Goal: Task Accomplishment & Management: Complete application form

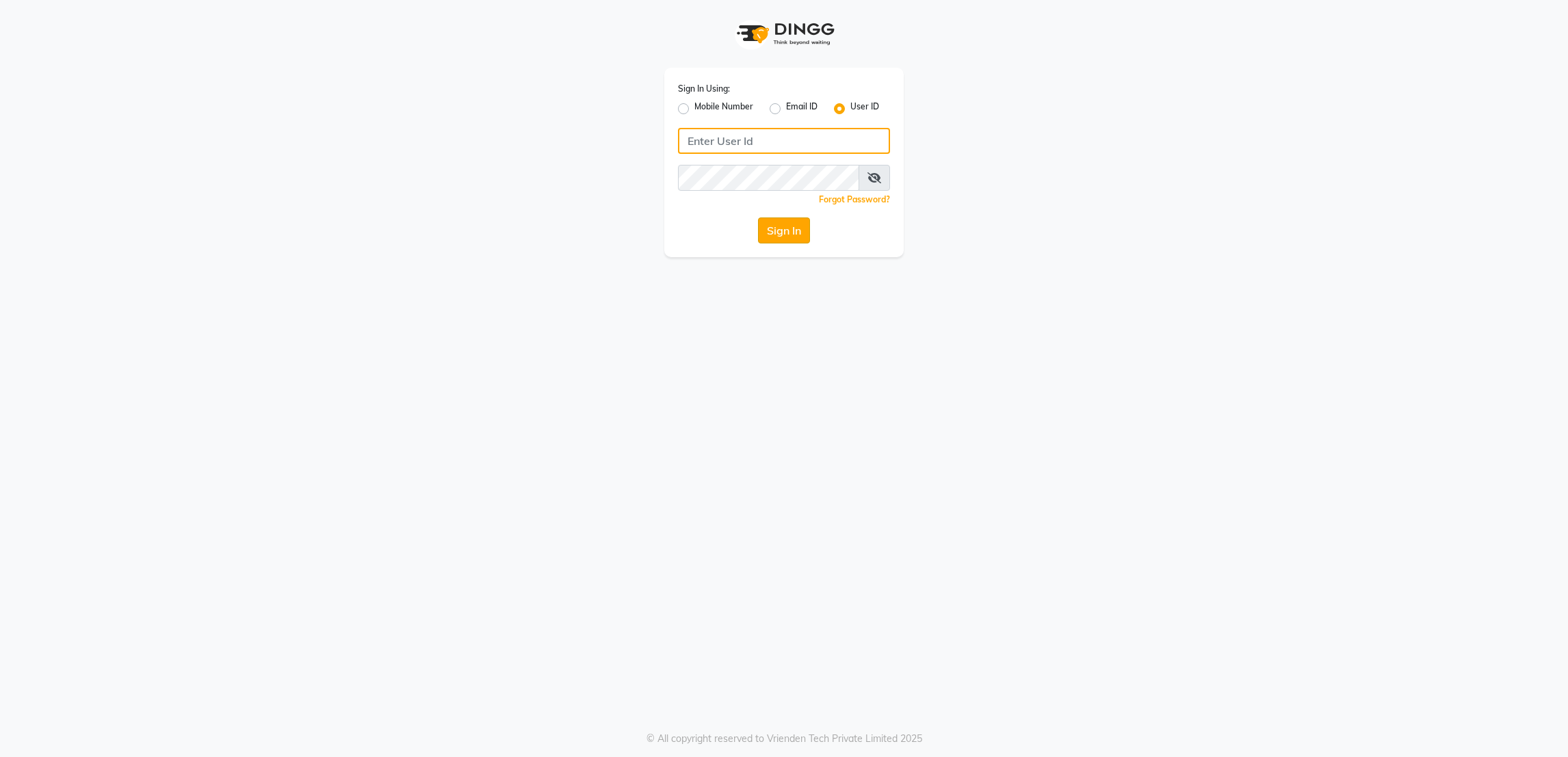
type input "rk123"
click at [777, 233] on button "Sign In" at bounding box center [784, 231] width 52 height 26
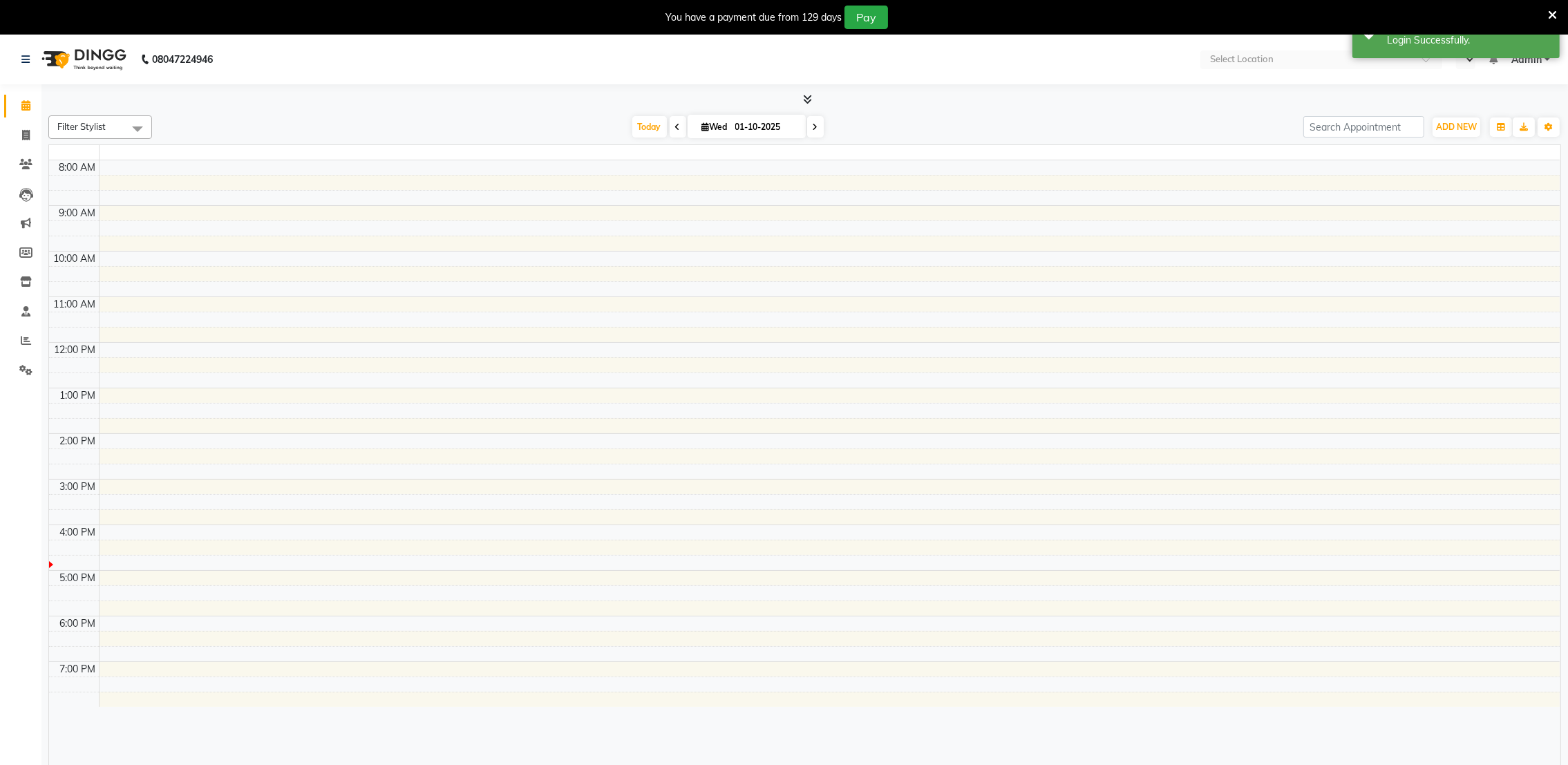
select select "en"
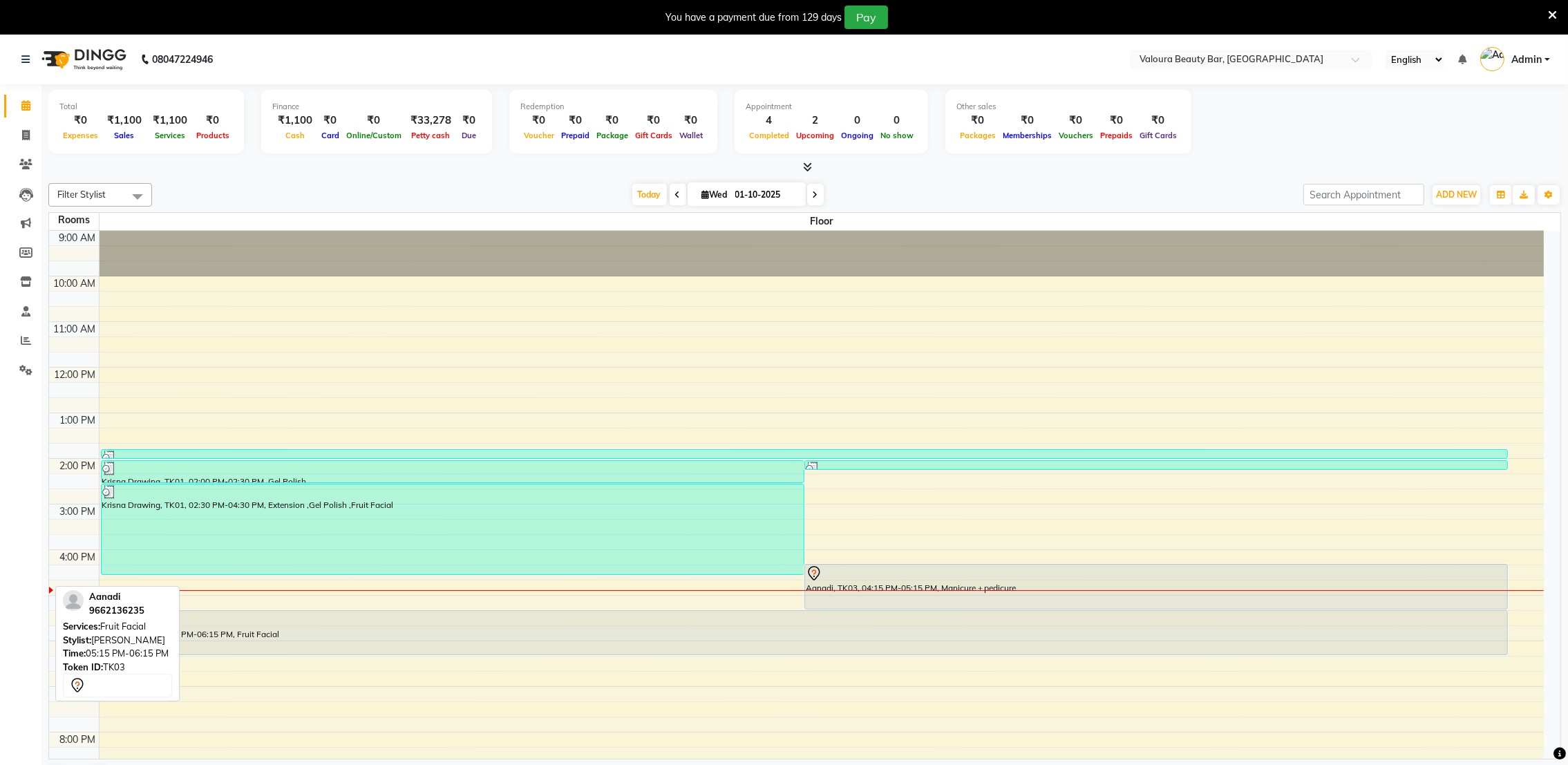
click at [179, 648] on div "Aanadi, TK03, 05:15 PM-06:15 PM, Fruit Facial" at bounding box center [804, 633] width 1406 height 43
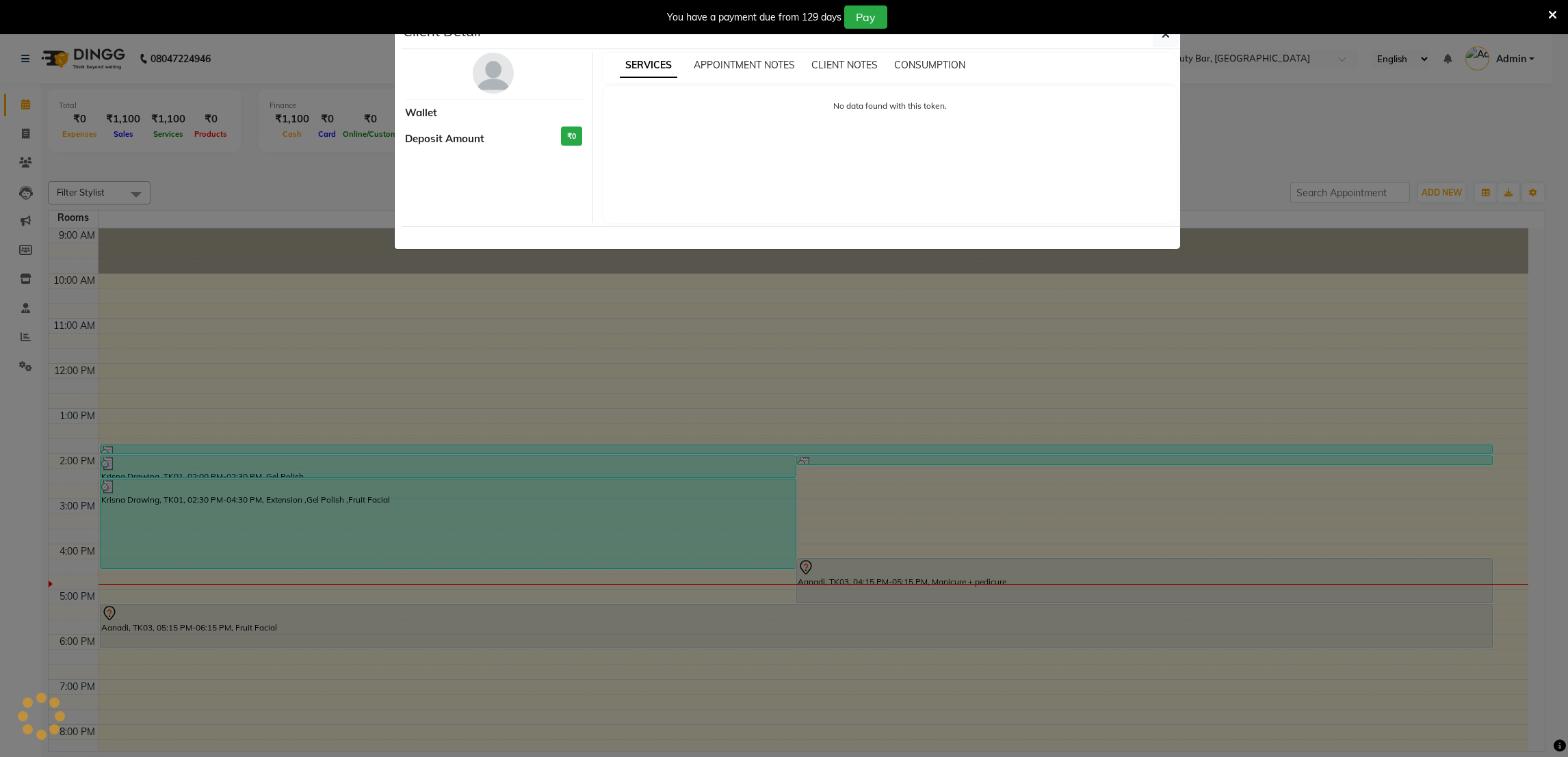
select select "7"
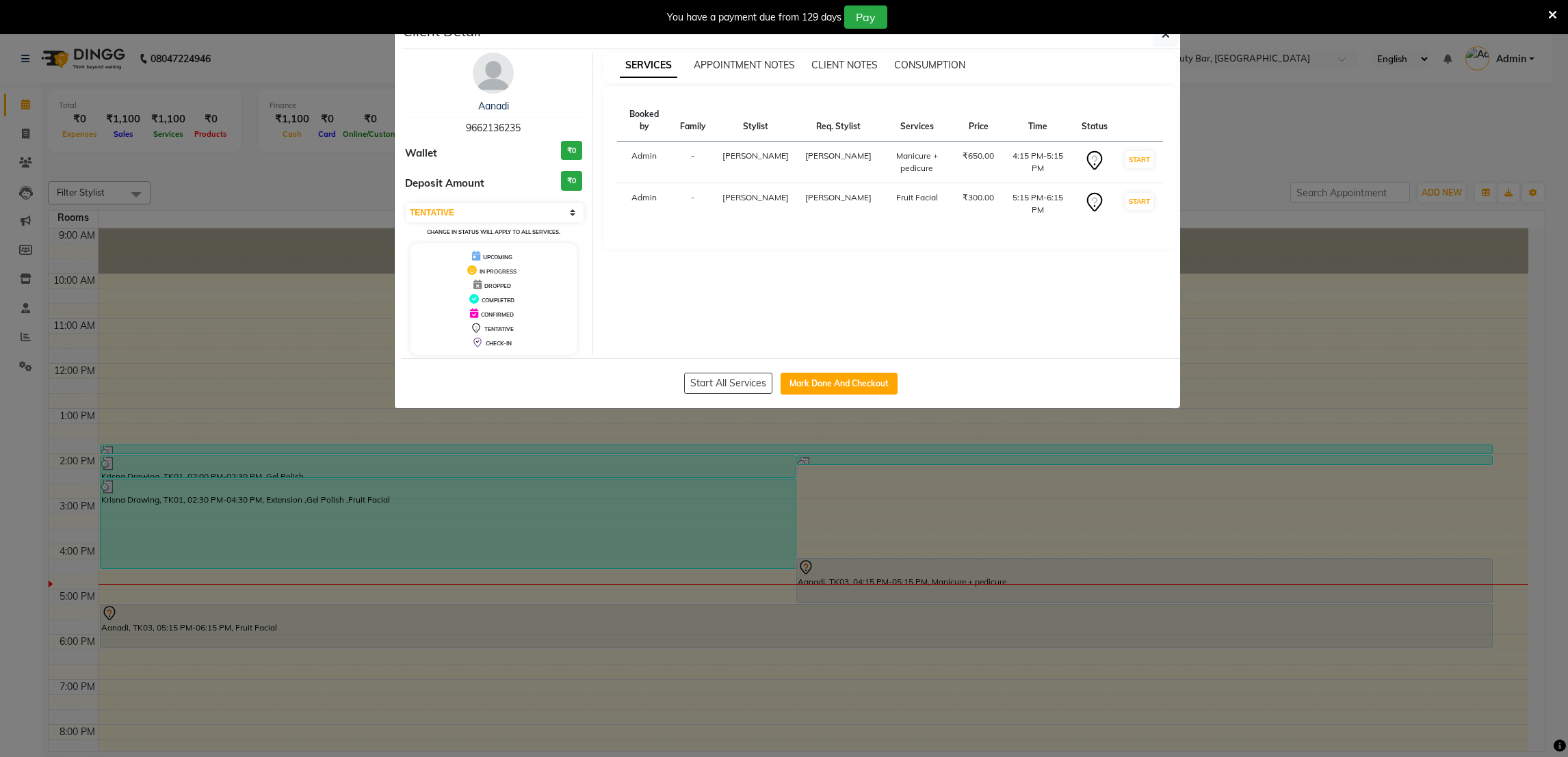
click at [1270, 184] on ngb-modal-window "Client Detail Aanadi 9662136235 Wallet ₹0 Deposit Amount ₹0 Select IN SERVICE C…" at bounding box center [784, 378] width 1568 height 757
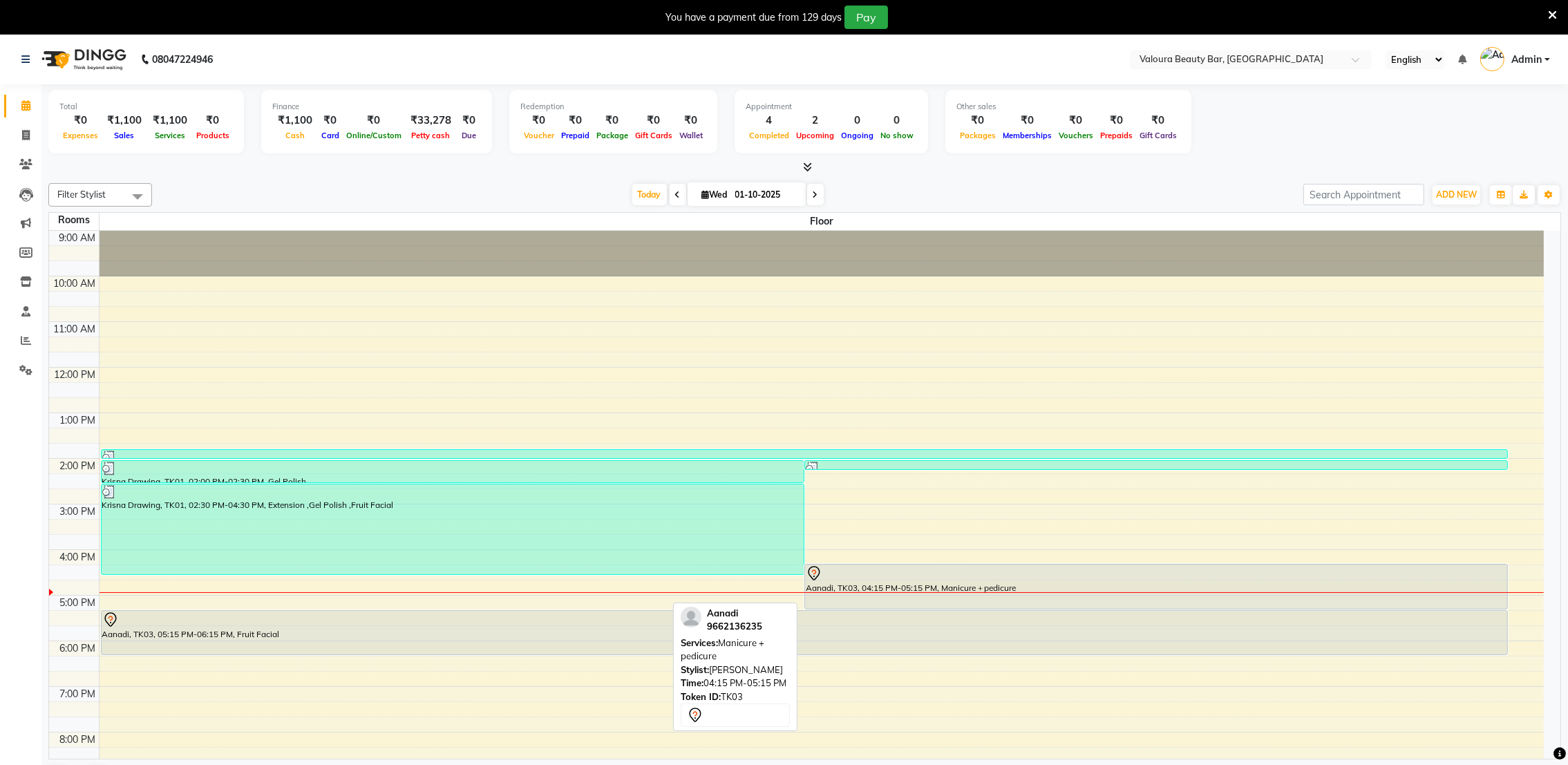
click at [837, 582] on div "Aanadi, TK03, 04:15 PM-05:15 PM, Manicure + pedicure" at bounding box center [1156, 586] width 702 height 44
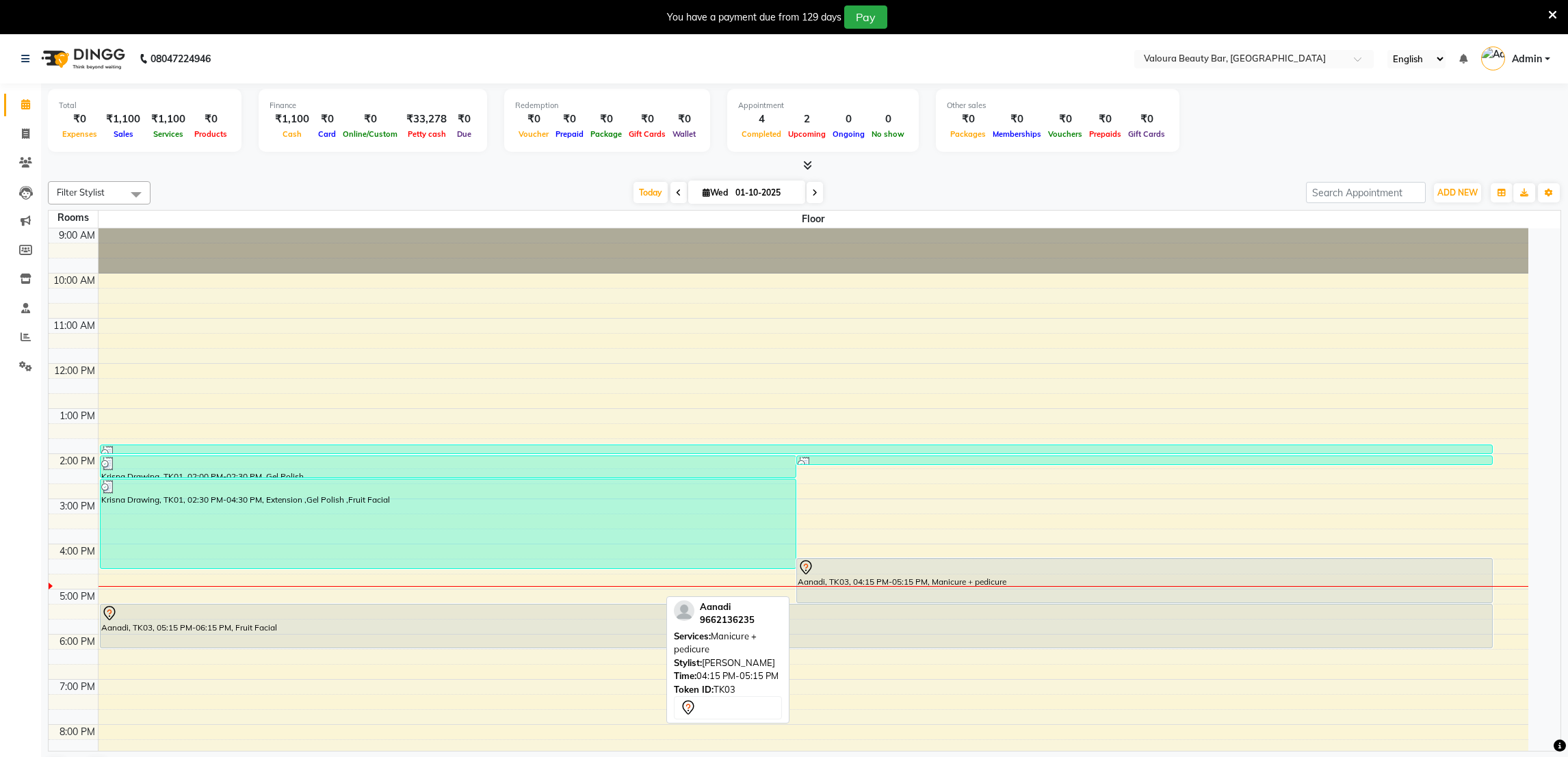
select select "7"
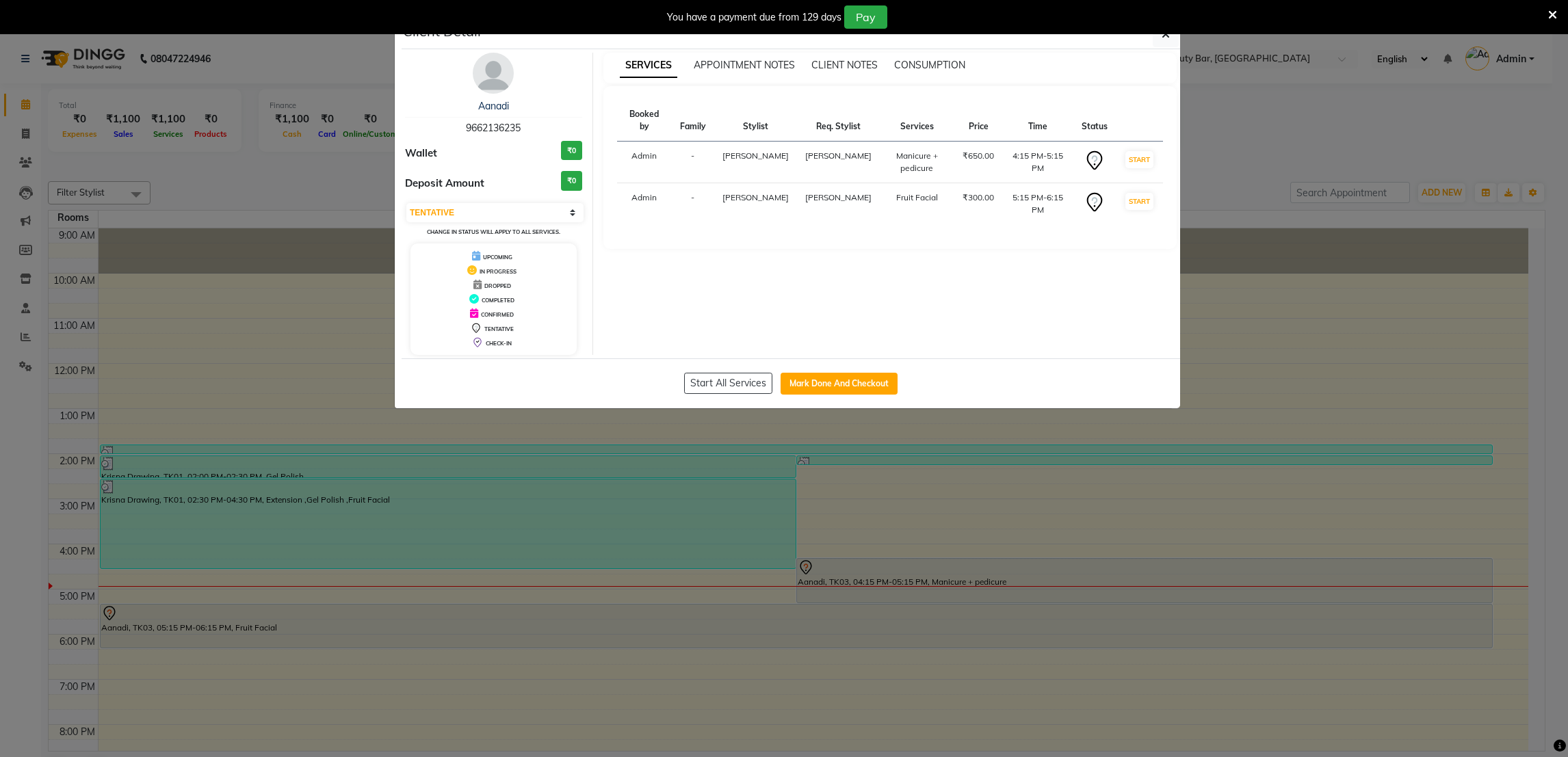
click at [792, 662] on ngb-modal-window "Client Detail Aanadi 9662136235 Wallet ₹0 Deposit Amount ₹0 Select IN SERVICE C…" at bounding box center [784, 378] width 1568 height 757
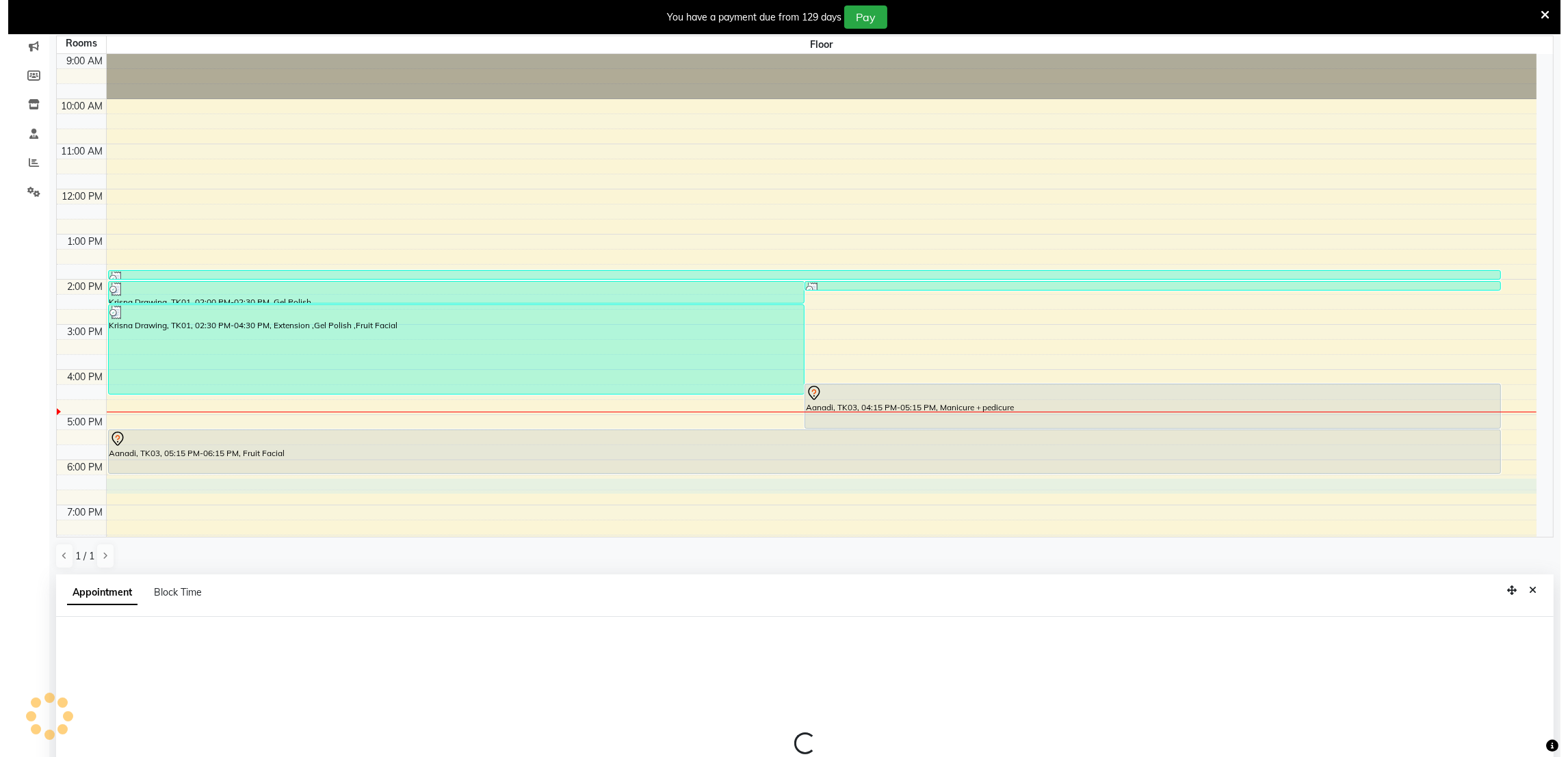
scroll to position [302, 0]
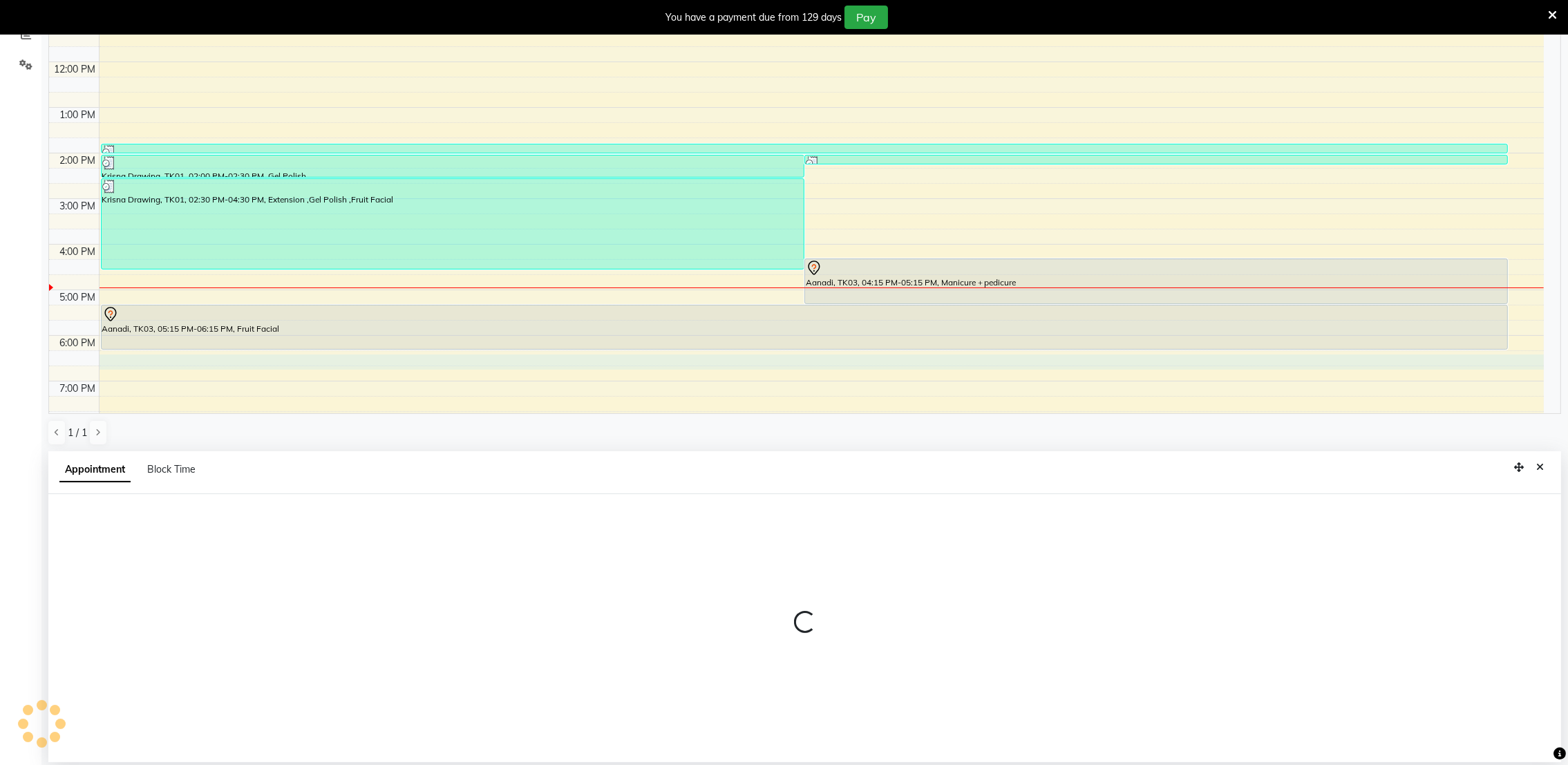
select select "tentative"
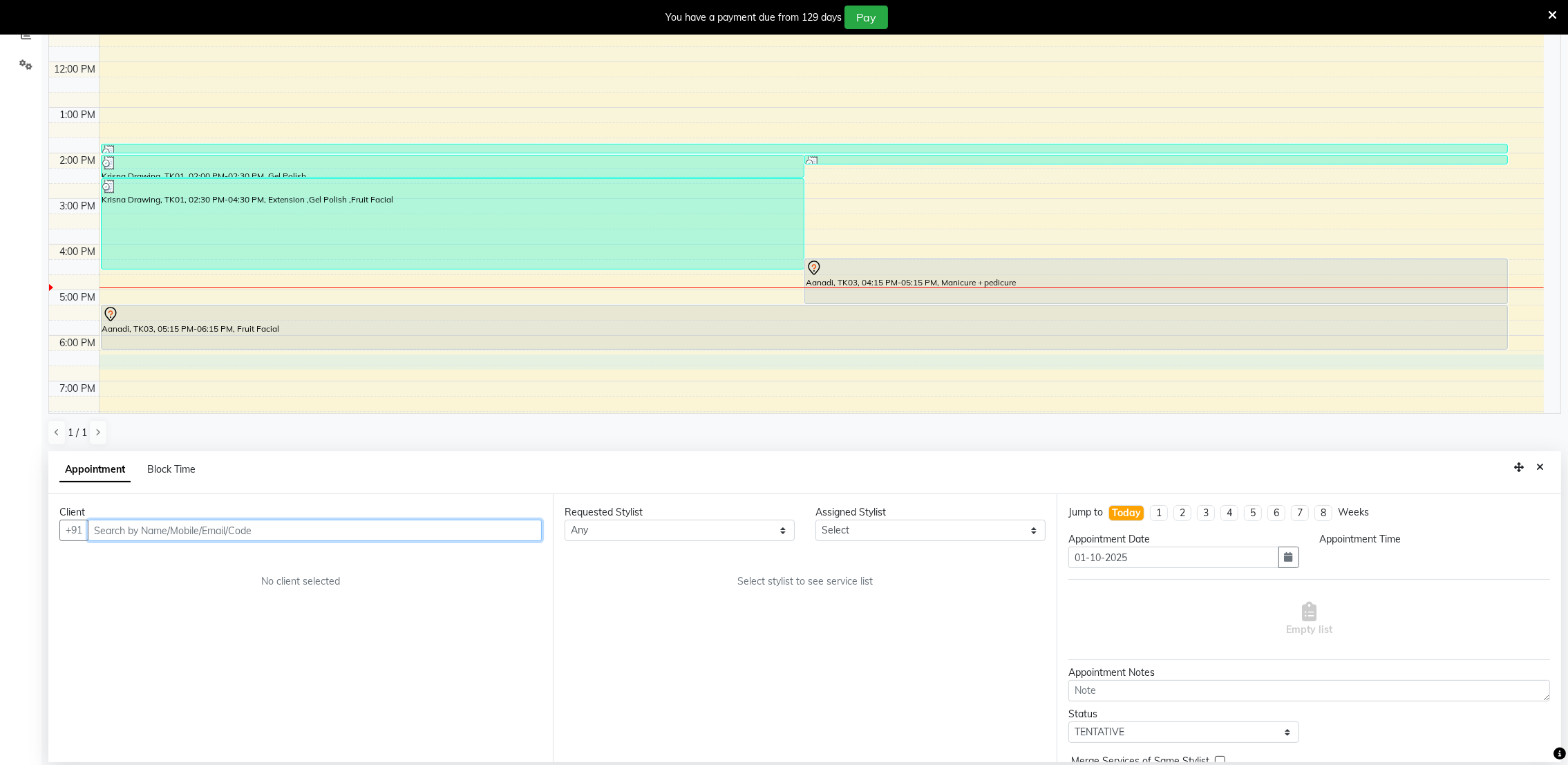
select select "1095"
type input "7043884421"
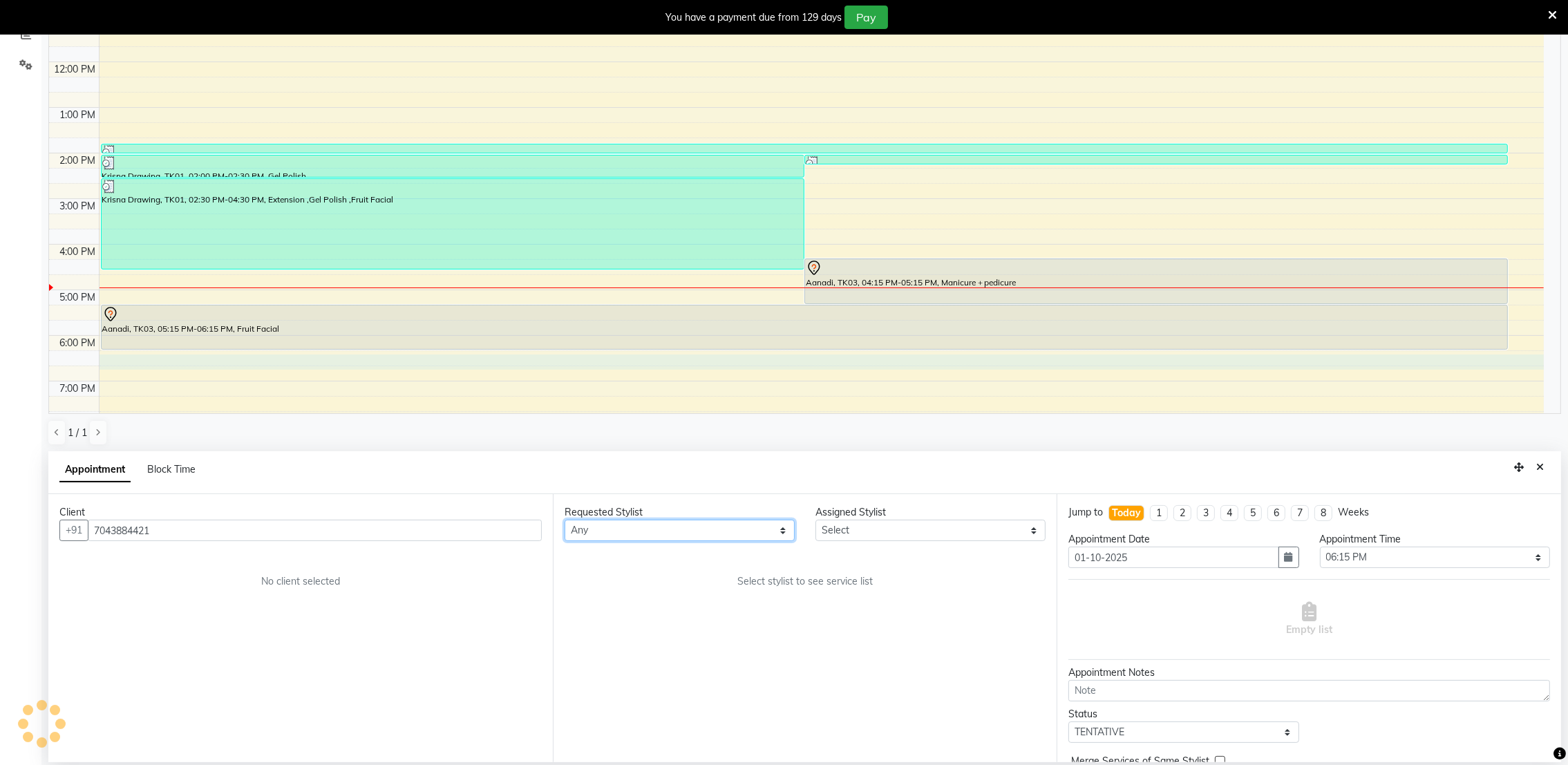
click at [787, 530] on select "Any" at bounding box center [679, 530] width 230 height 22
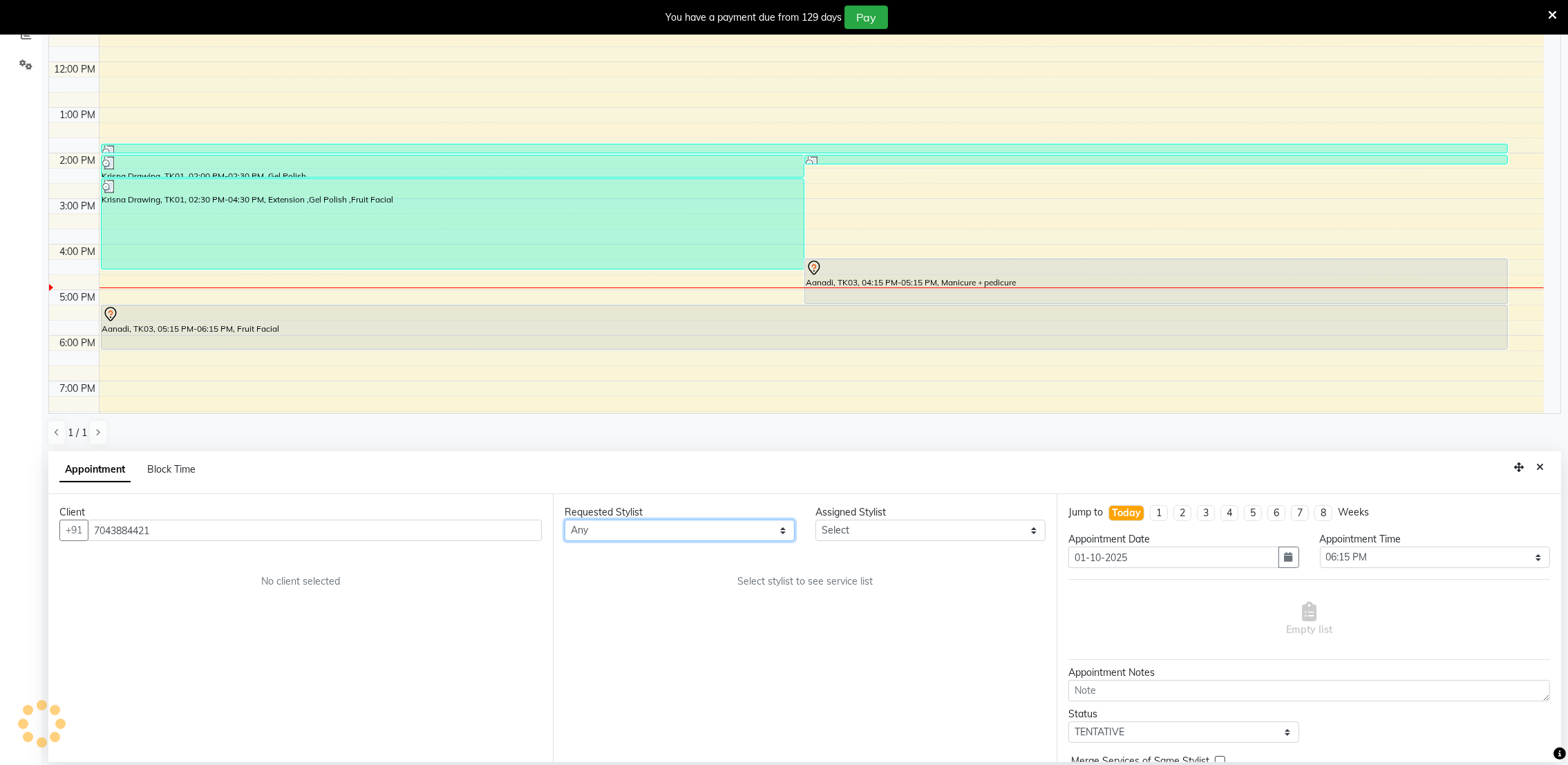
click at [780, 527] on select "Any" at bounding box center [679, 530] width 230 height 22
click at [794, 538] on div "Any" at bounding box center [679, 530] width 230 height 22
click at [781, 532] on select "Any" at bounding box center [679, 530] width 230 height 22
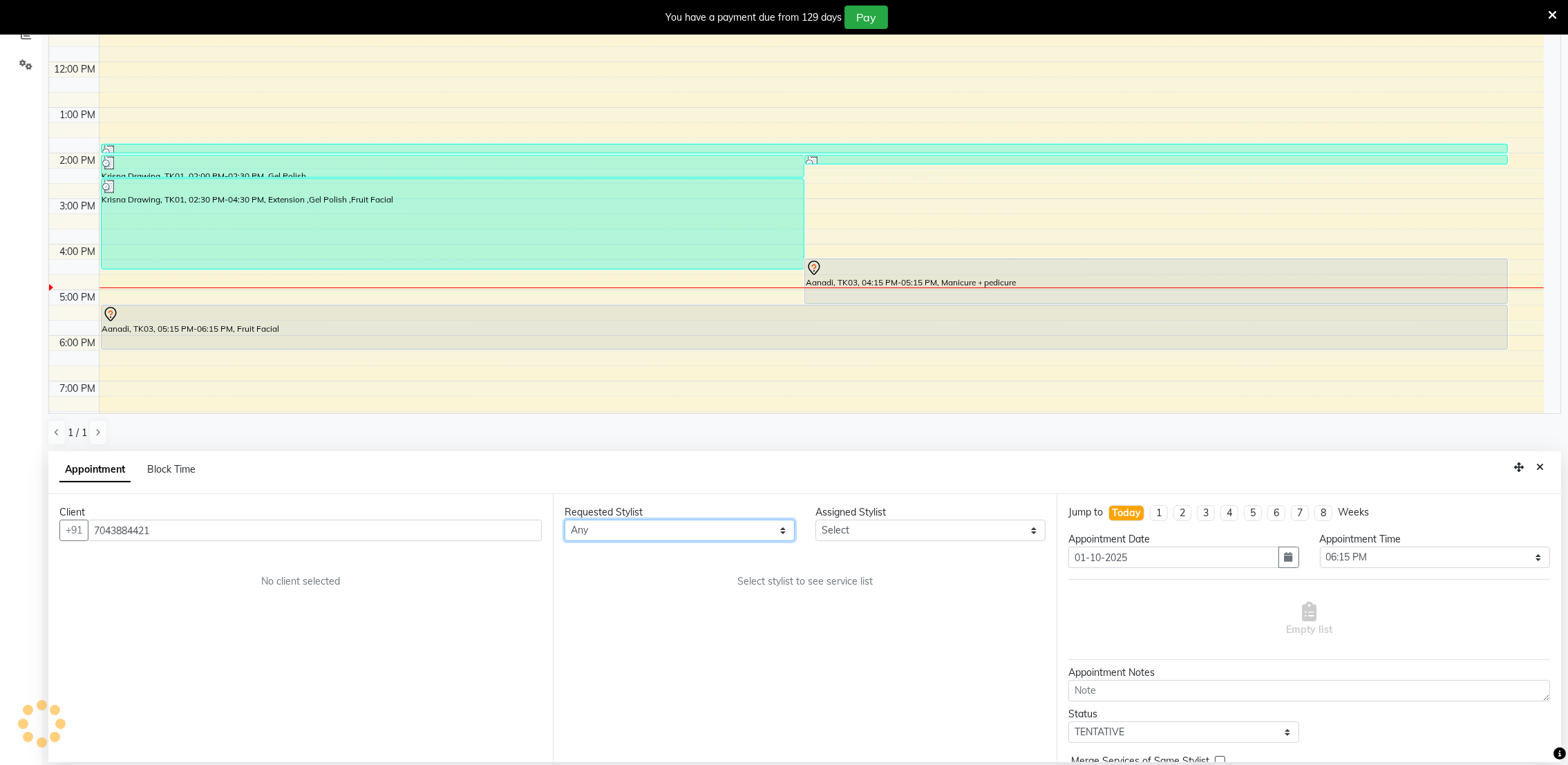
click at [564, 520] on select "Any" at bounding box center [679, 530] width 230 height 22
click at [782, 535] on select "Any" at bounding box center [679, 530] width 230 height 22
click at [522, 530] on span "Add Client" at bounding box center [513, 530] width 47 height 12
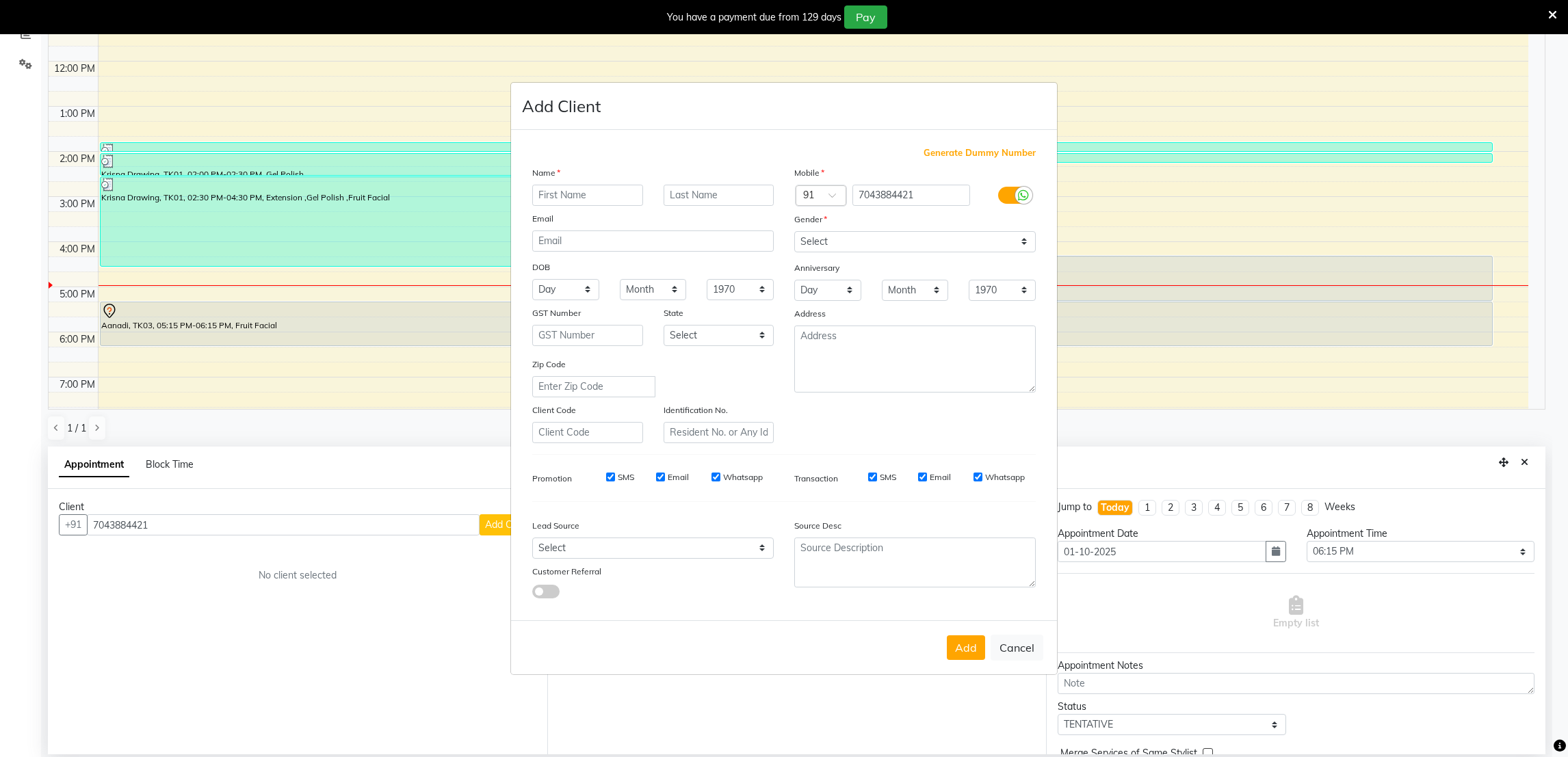
click at [583, 185] on input "text" at bounding box center [588, 195] width 111 height 22
type input "harsha ben"
drag, startPoint x: 1025, startPoint y: 246, endPoint x: 1003, endPoint y: 323, distance: 80.1
click at [1003, 323] on div "Mobile Country Code × 91 7043884421 Gender Select Male Female Other Prefer Not …" at bounding box center [915, 304] width 262 height 277
select select "female"
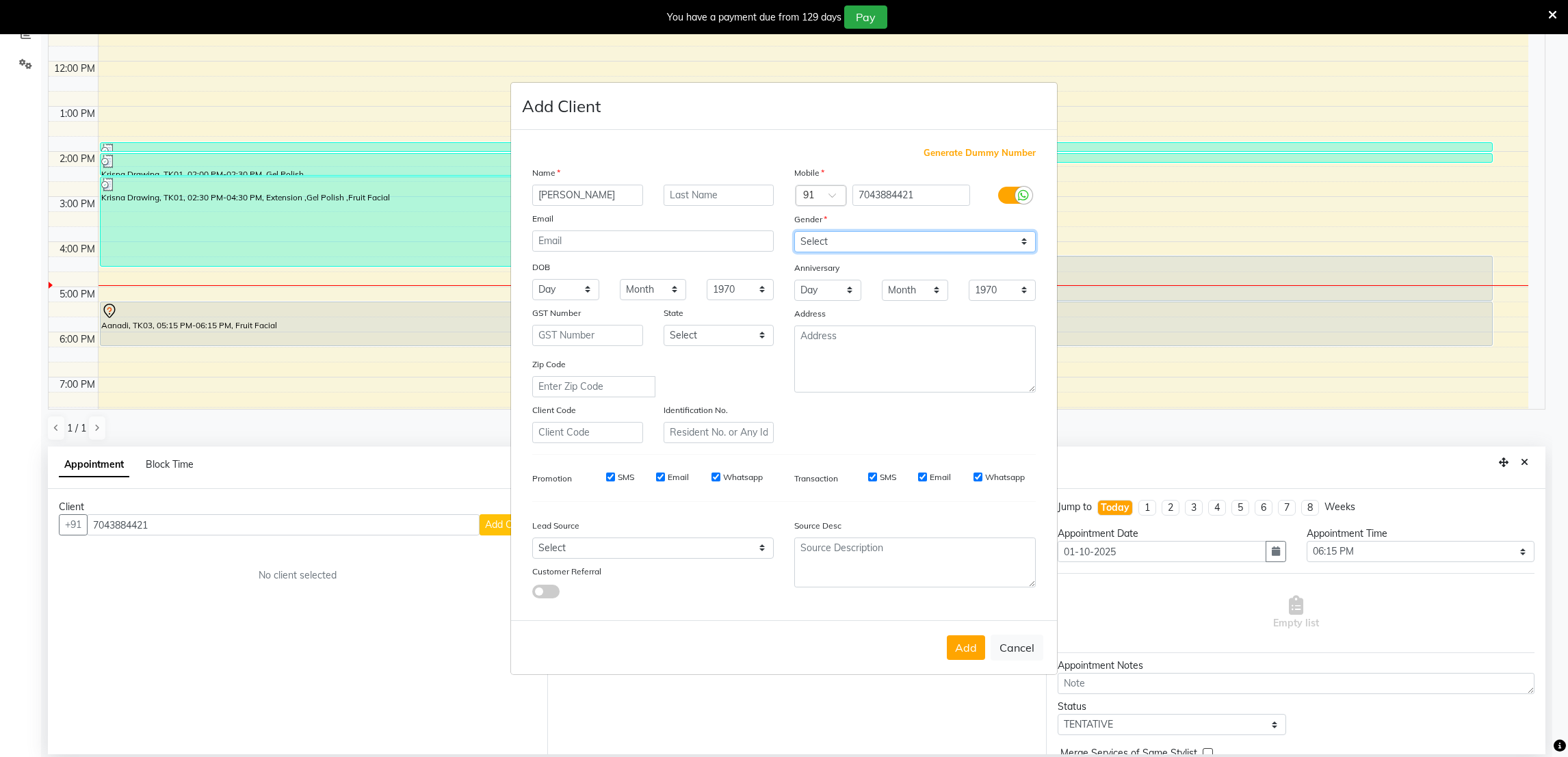
click at [795, 231] on select "Select Male Female Other Prefer Not To Say" at bounding box center [915, 242] width 241 height 22
click at [912, 366] on textarea at bounding box center [915, 359] width 241 height 67
type textarea "m wings"
click at [963, 647] on button "Add" at bounding box center [966, 648] width 38 height 25
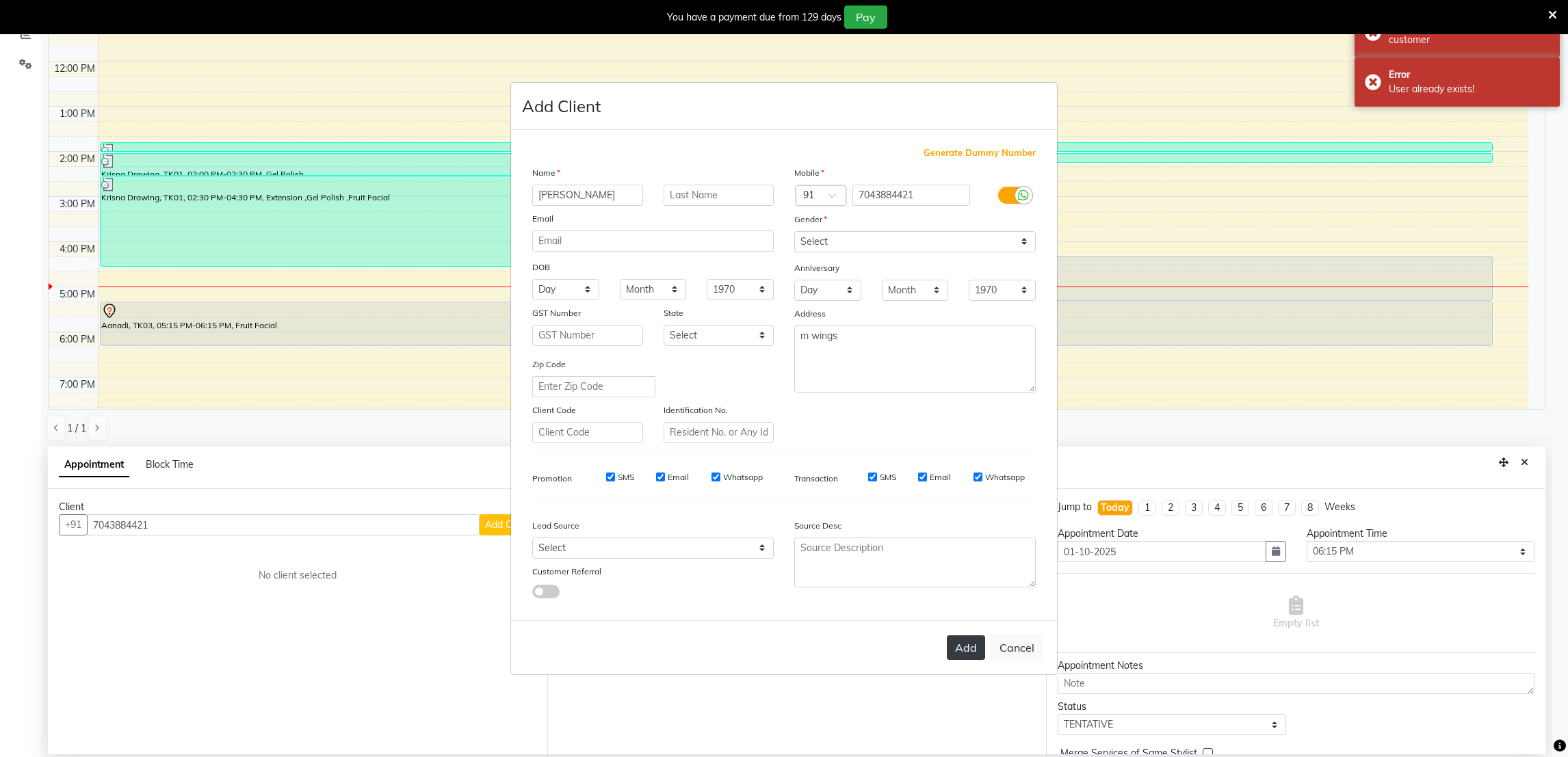
click at [967, 644] on button "Add" at bounding box center [966, 648] width 38 height 25
click at [1038, 249] on div "Select Male Female Other Prefer Not To Say" at bounding box center [915, 242] width 262 height 22
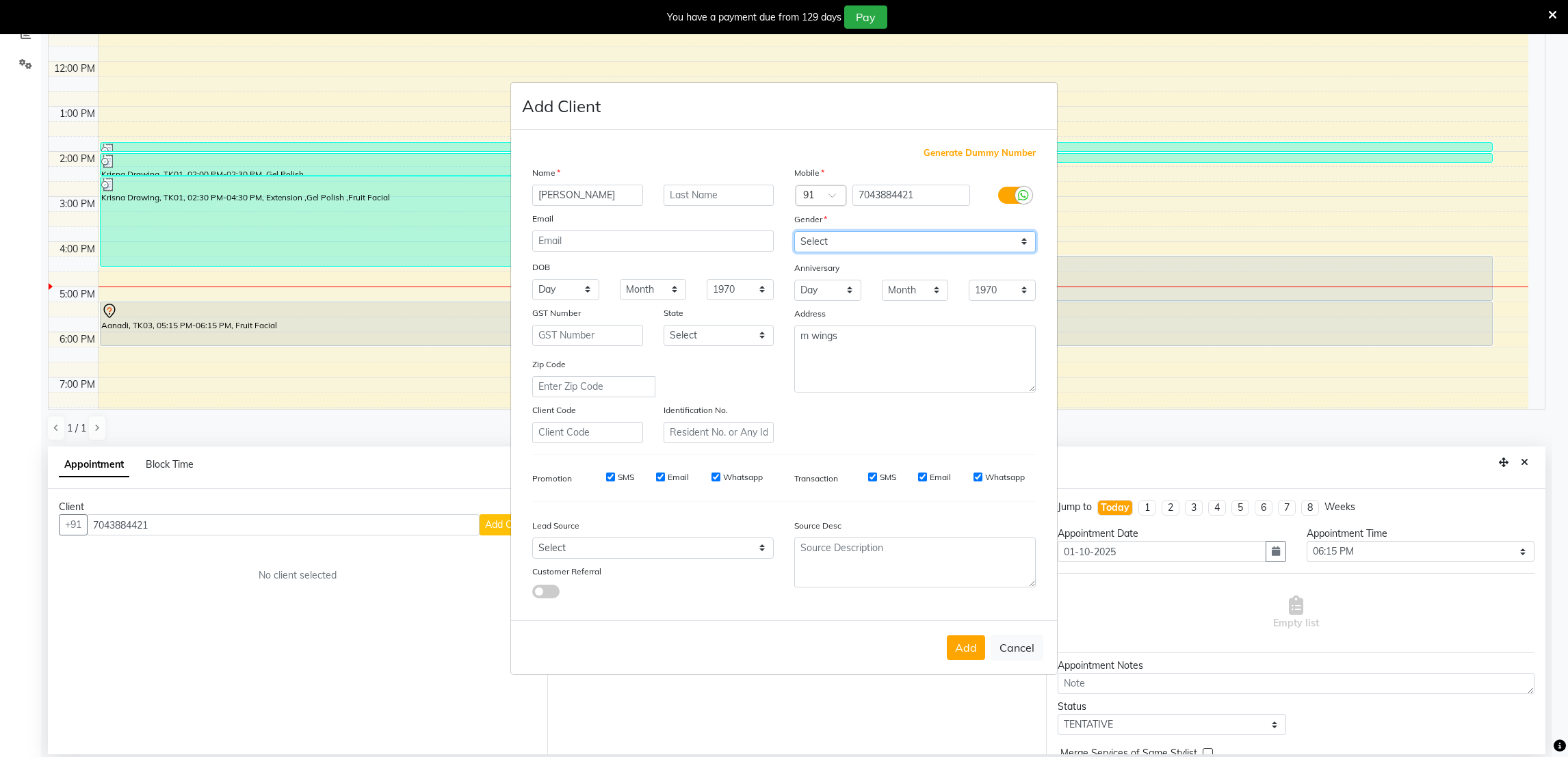
click at [1028, 246] on select "Select Male Female Other Prefer Not To Say" at bounding box center [915, 242] width 241 height 22
click at [795, 231] on select "Select Male Female Other Prefer Not To Say" at bounding box center [915, 242] width 241 height 22
click at [965, 659] on button "Add" at bounding box center [966, 648] width 38 height 25
click at [959, 648] on button "Add" at bounding box center [966, 648] width 38 height 25
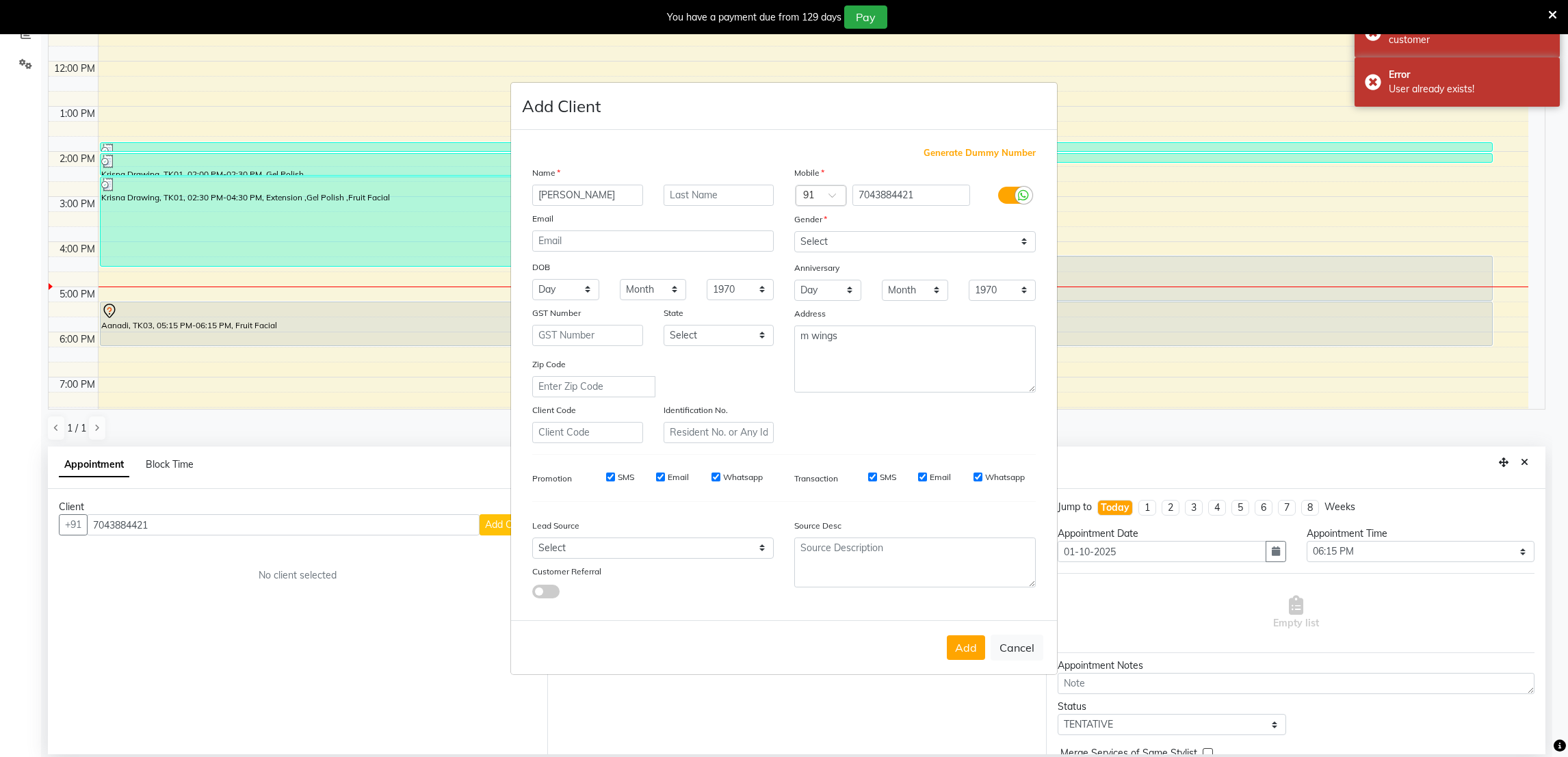
click at [1284, 449] on ngb-modal-window "Add Client Generate Dummy Number Name harsha ben Email DOB Day 01 02 03 04 05 0…" at bounding box center [784, 378] width 1568 height 757
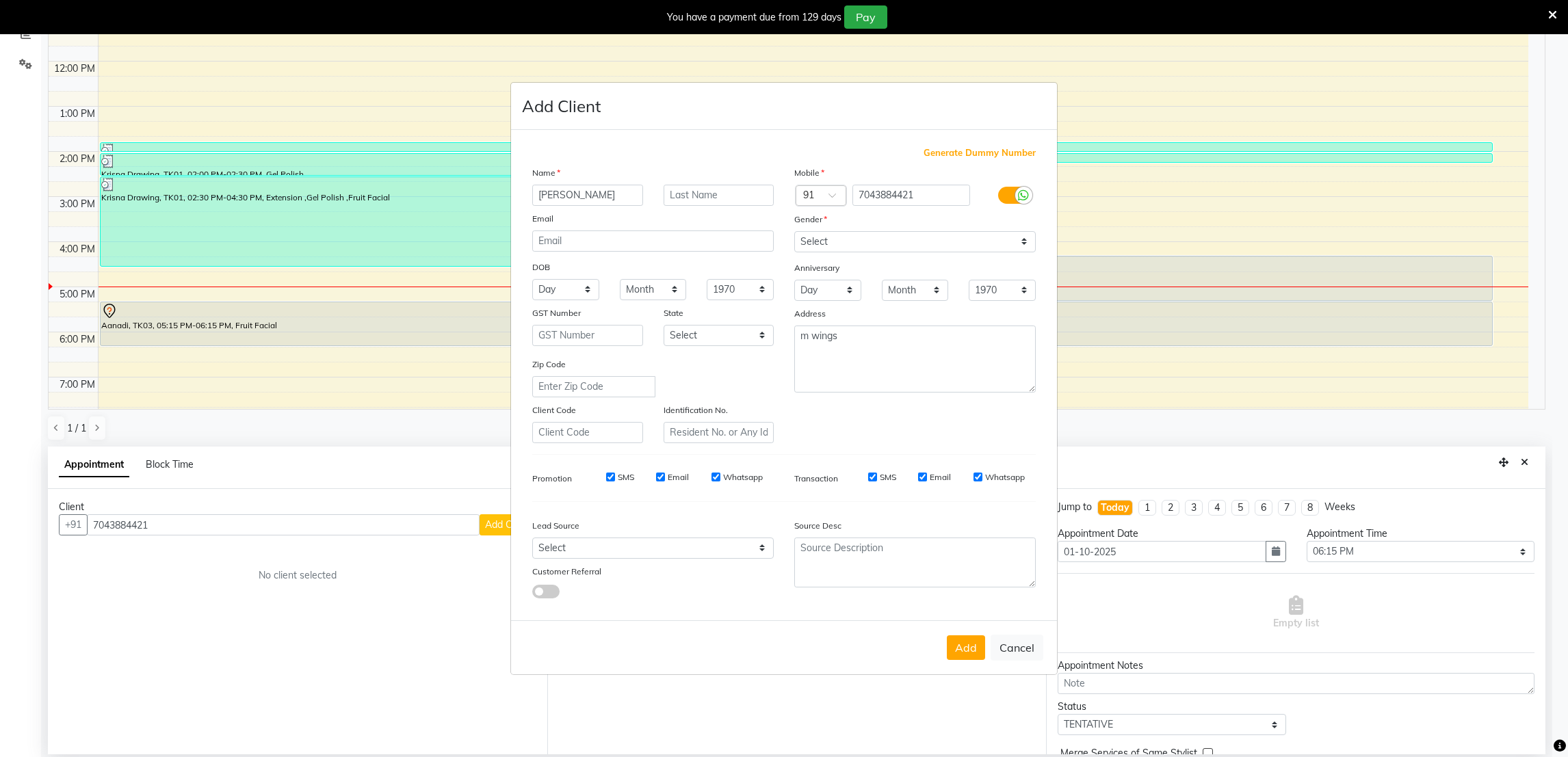
click at [512, 407] on div "Generate Dummy Number Name harsha ben Email DOB Day 01 02 03 04 05 06 07 08 09 …" at bounding box center [784, 375] width 546 height 490
click at [405, 390] on ngb-modal-window "Add Client Generate Dummy Number Name harsha ben Email DOB Day 01 02 03 04 05 0…" at bounding box center [784, 378] width 1568 height 757
drag, startPoint x: 405, startPoint y: 390, endPoint x: 376, endPoint y: 297, distance: 97.4
click at [376, 297] on ngb-modal-window "Add Client Generate Dummy Number Name harsha ben Email DOB Day 01 02 03 04 05 0…" at bounding box center [784, 378] width 1568 height 757
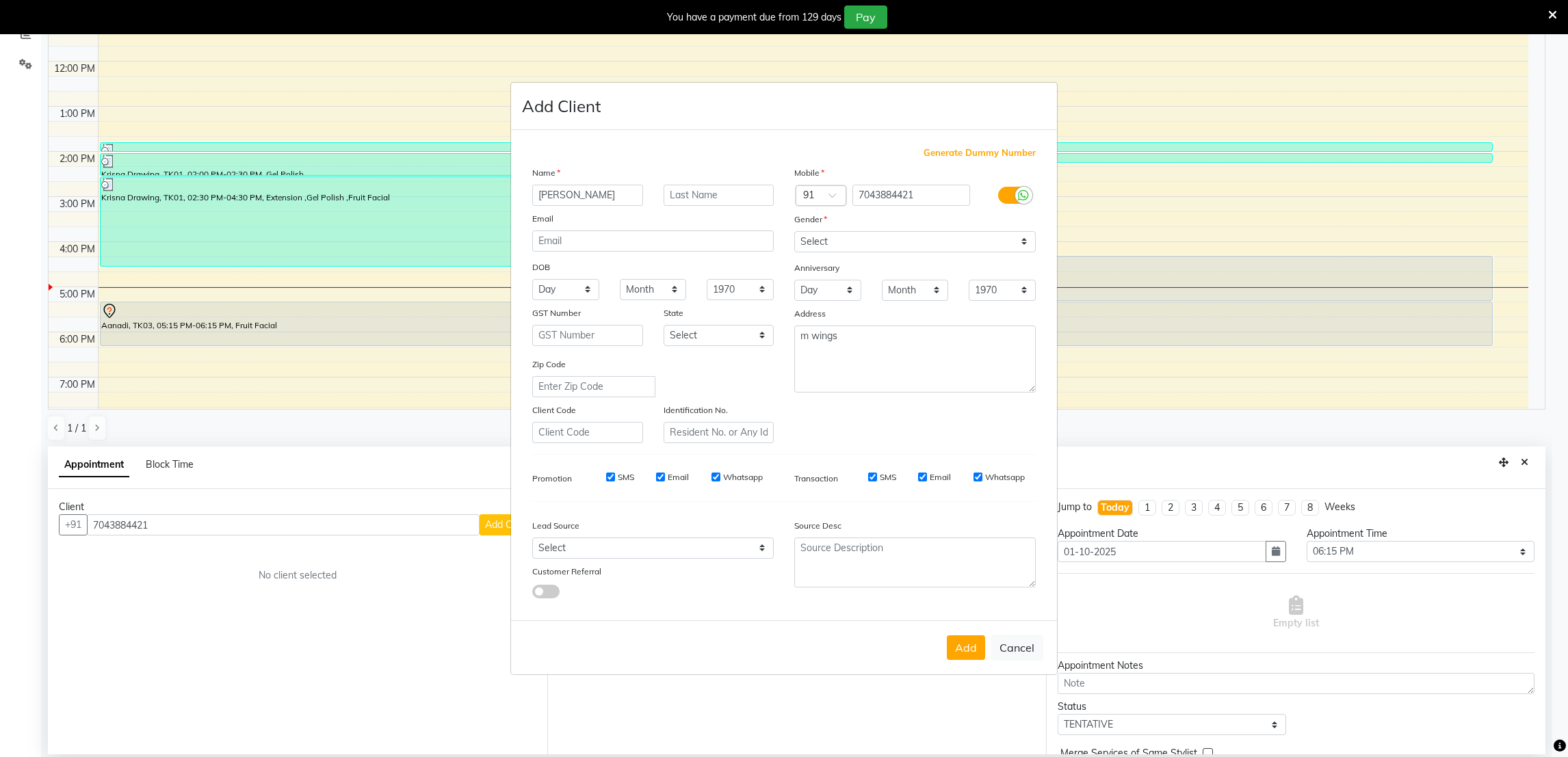
click at [376, 297] on ngb-modal-window "Add Client Generate Dummy Number Name harsha ben Email DOB Day 01 02 03 04 05 0…" at bounding box center [784, 378] width 1568 height 757
click at [971, 645] on button "Add" at bounding box center [966, 648] width 38 height 25
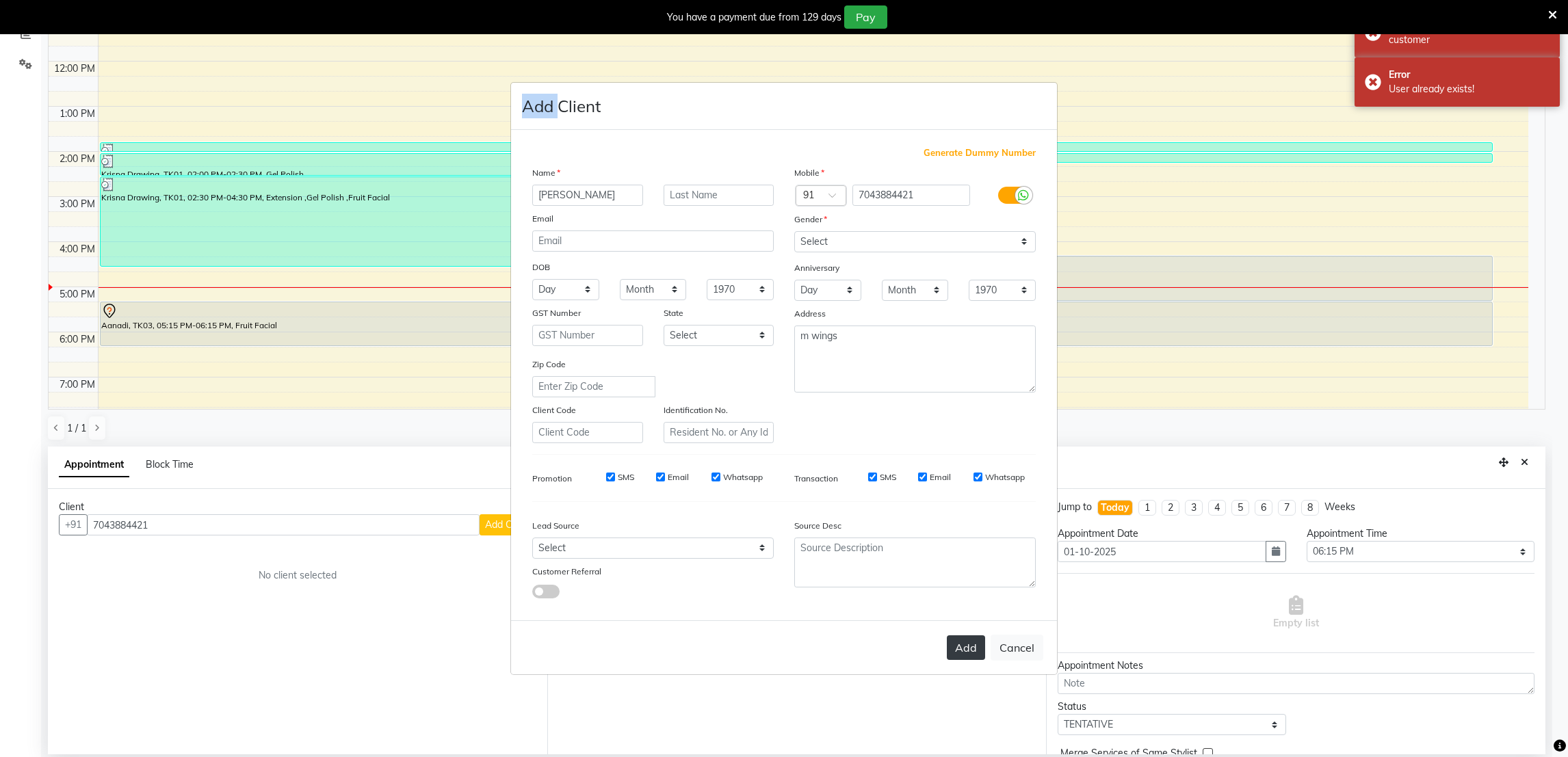
click at [971, 645] on button "Add" at bounding box center [966, 648] width 38 height 25
click at [1088, 417] on ngb-modal-window "Add Client Generate Dummy Number Name harsha ben Email DOB Day 01 02 03 04 05 0…" at bounding box center [784, 378] width 1568 height 757
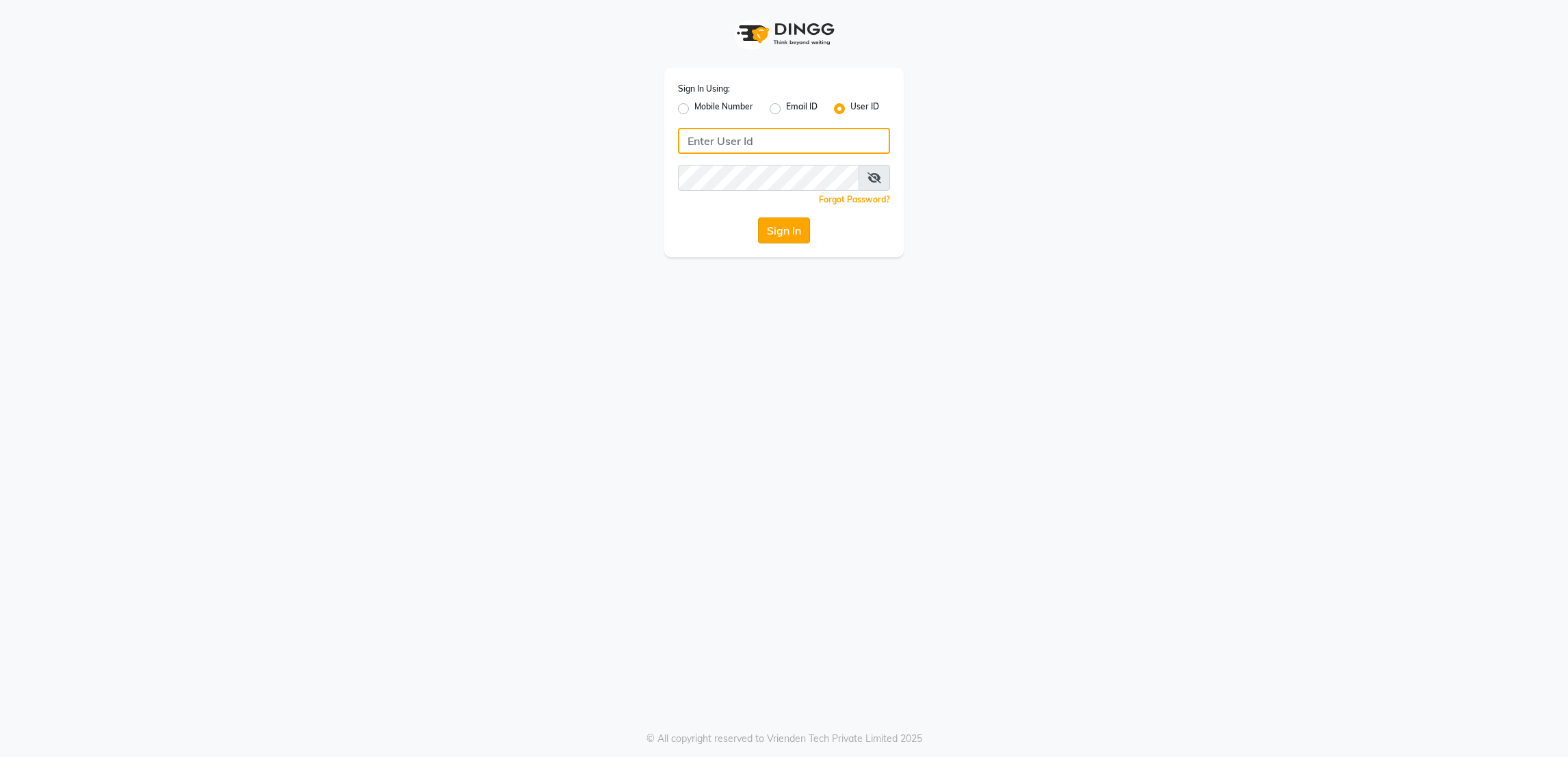
type input "rk123"
click at [789, 225] on button "Sign In" at bounding box center [784, 231] width 52 height 26
click at [789, 225] on div "Sign In" at bounding box center [784, 231] width 212 height 26
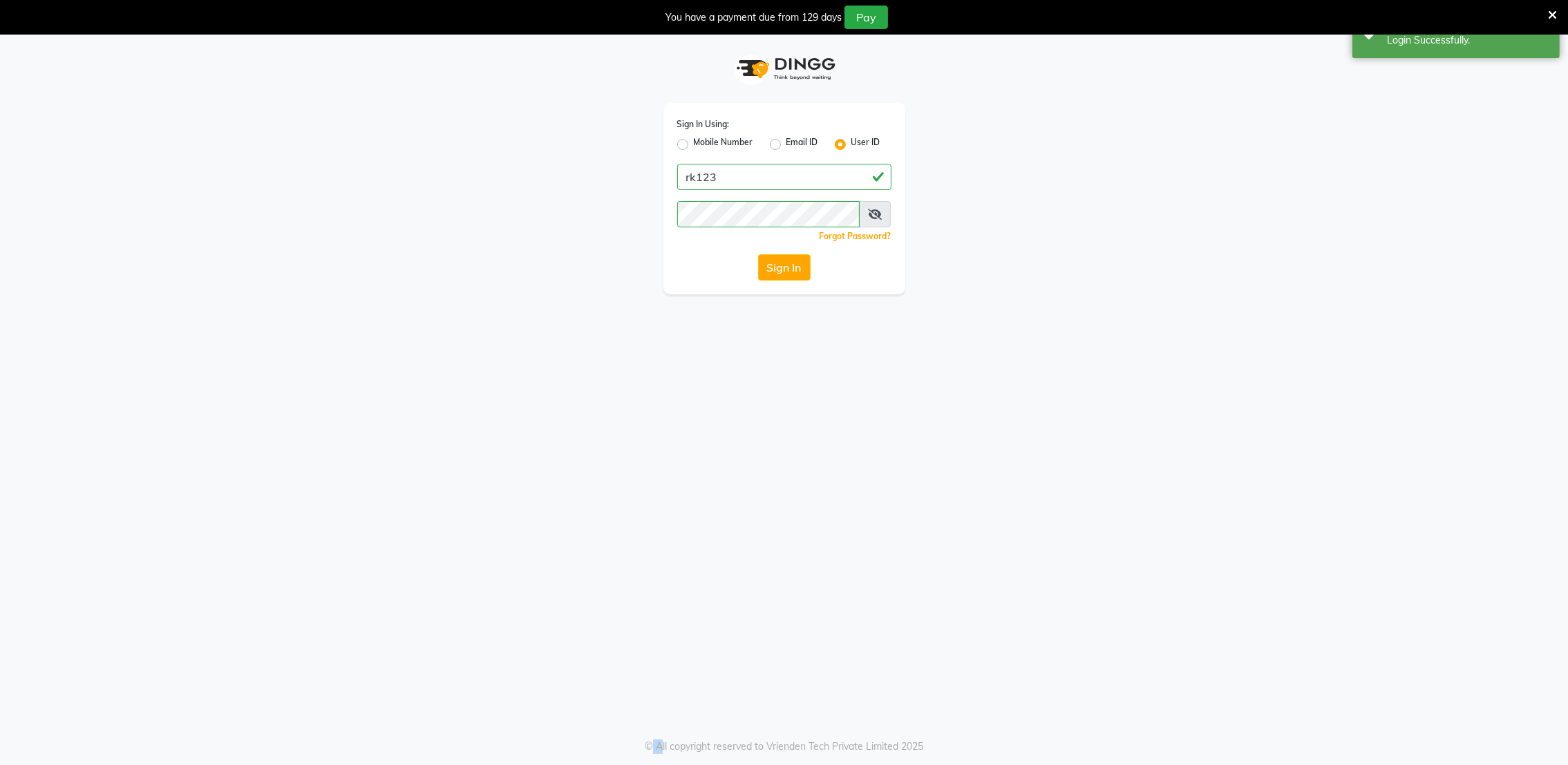
drag, startPoint x: 797, startPoint y: 228, endPoint x: 791, endPoint y: 274, distance: 46.4
click at [791, 274] on button "Sign In" at bounding box center [785, 268] width 53 height 26
click at [791, 274] on div "Sign In" at bounding box center [784, 268] width 214 height 26
click at [791, 274] on button "Sign In" at bounding box center [785, 268] width 53 height 26
click at [791, 274] on div "Sign In" at bounding box center [784, 268] width 214 height 26
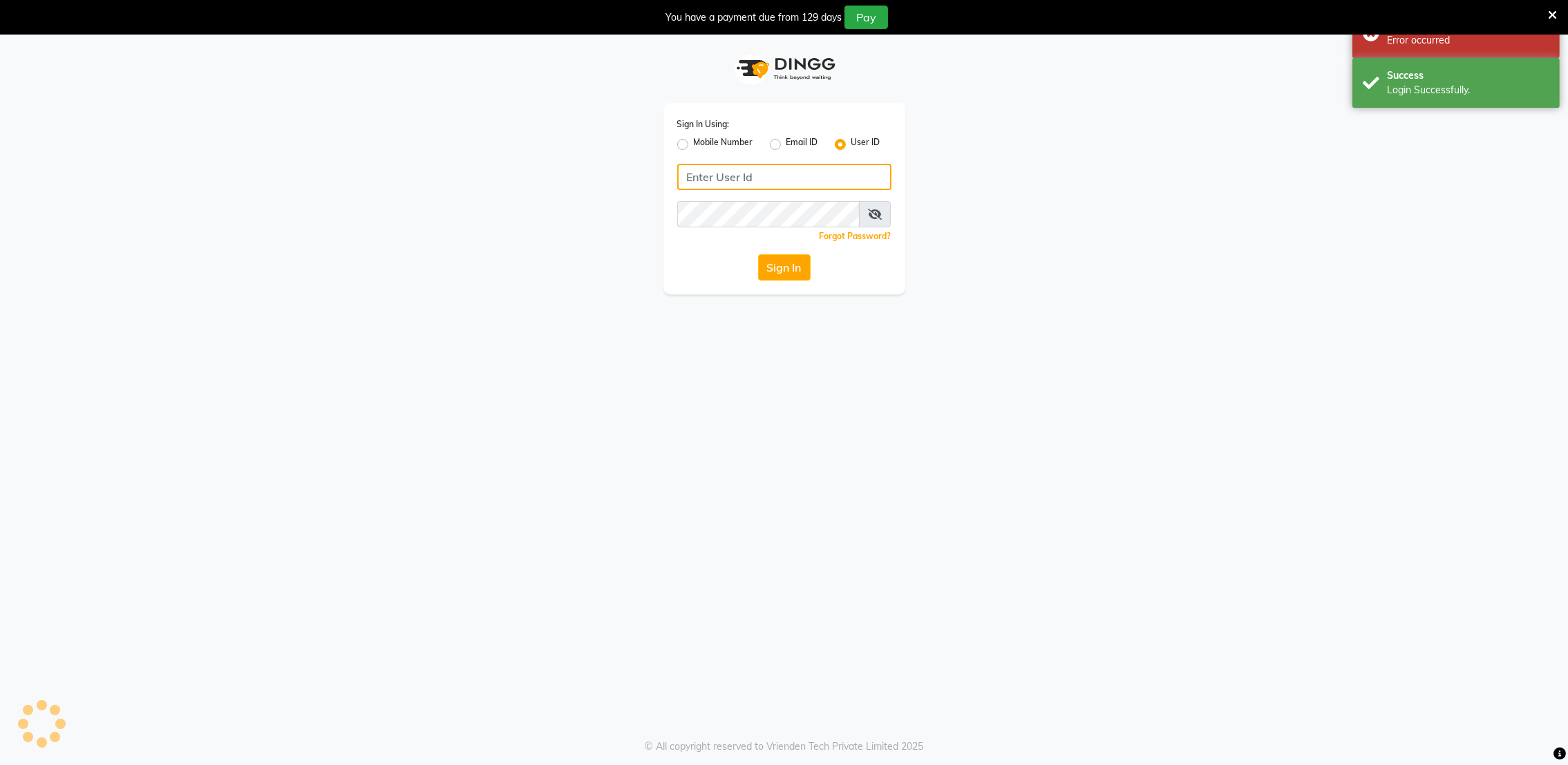
type input "rk123"
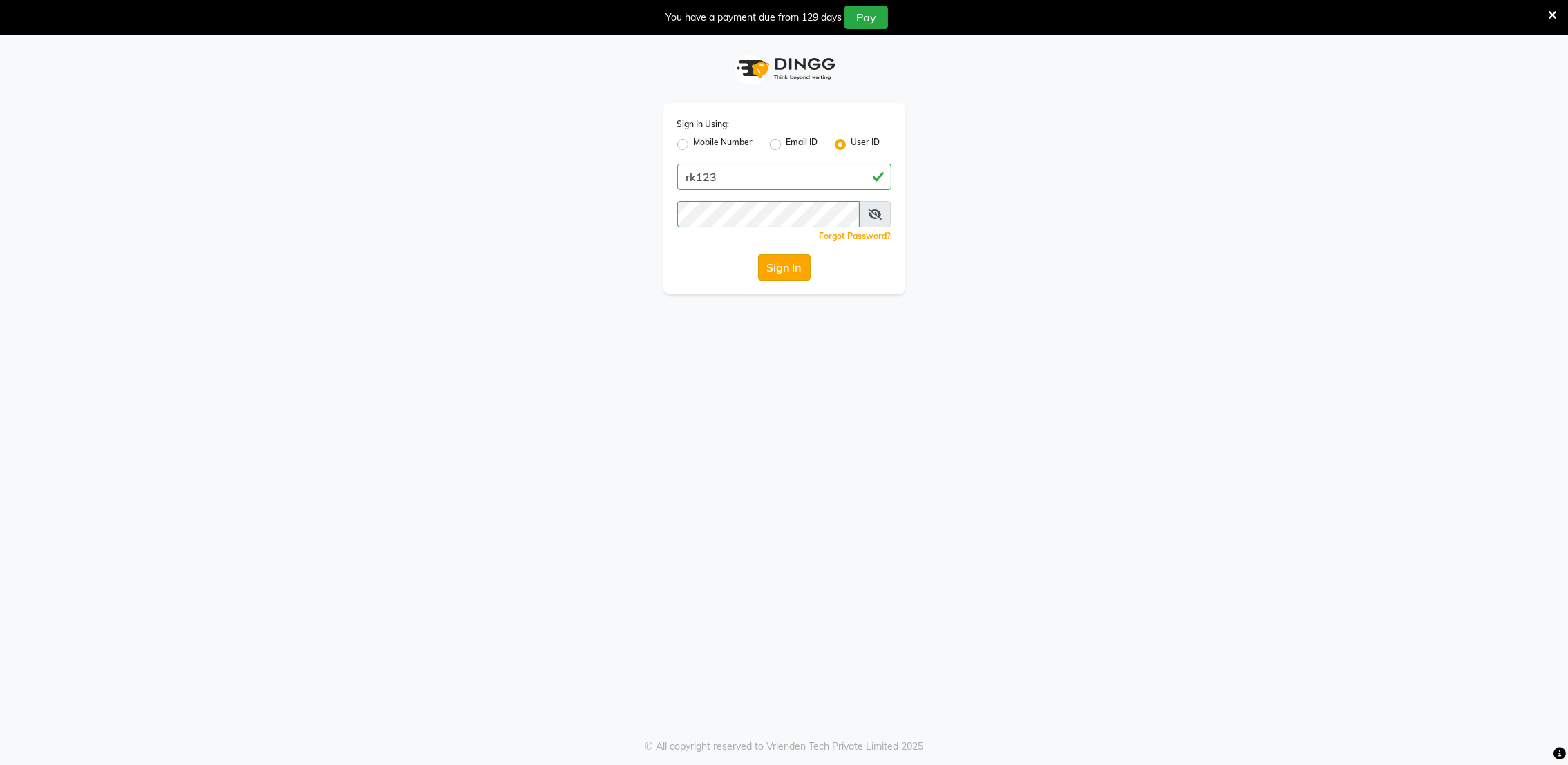
click at [791, 274] on button "Sign In" at bounding box center [785, 268] width 53 height 26
click at [791, 274] on div "Sign In" at bounding box center [784, 268] width 214 height 26
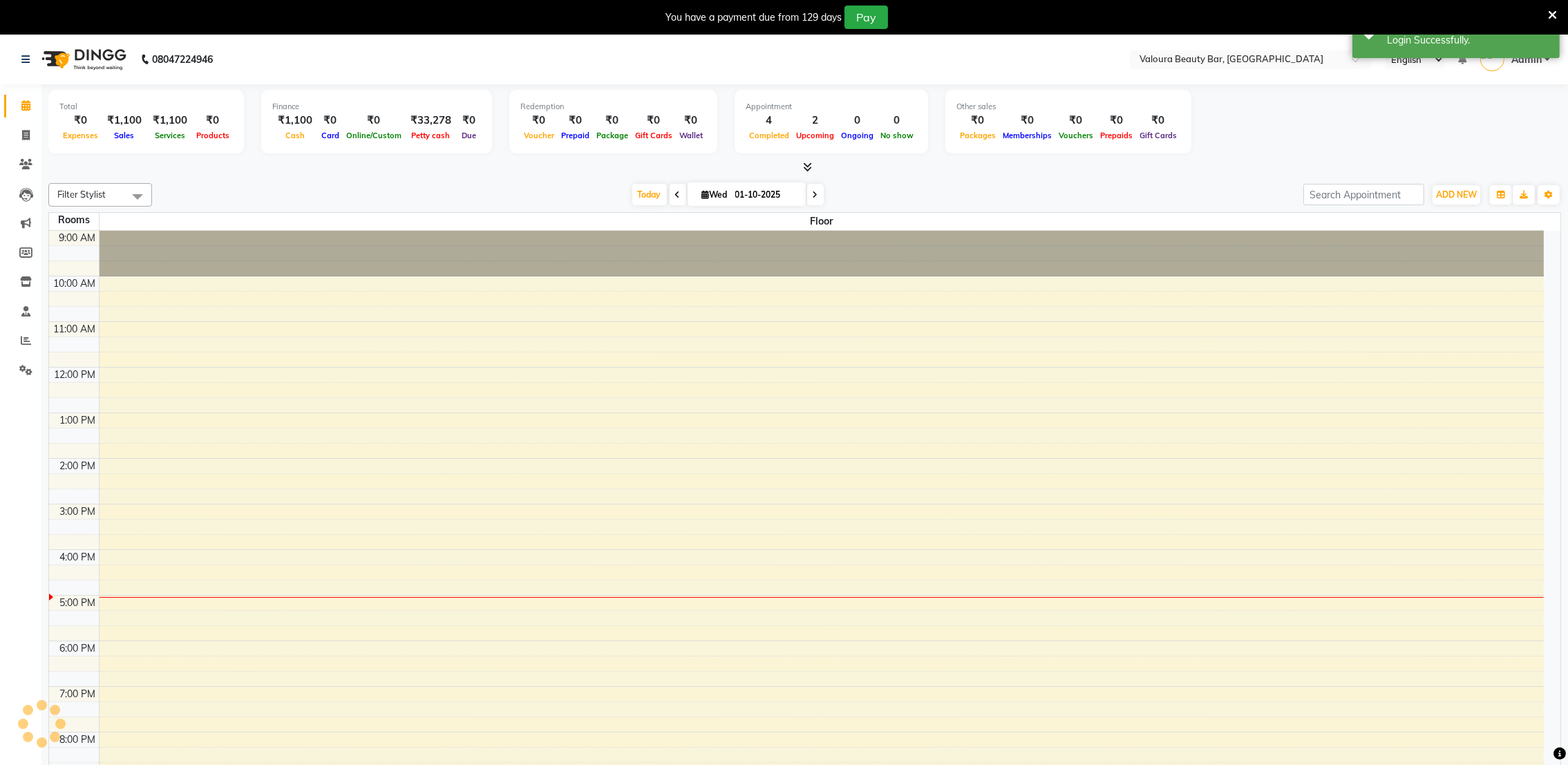
select select "en"
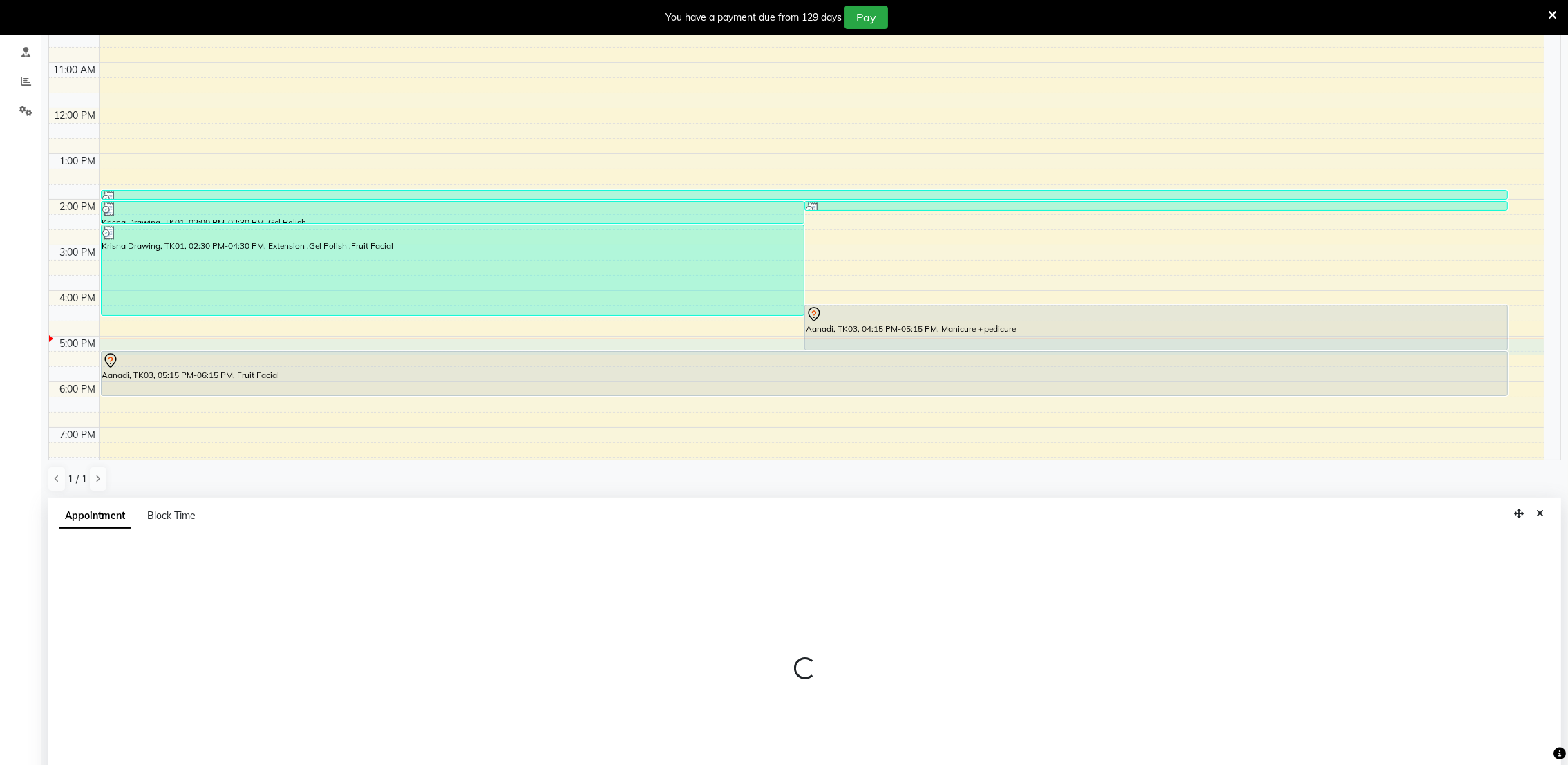
scroll to position [305, 0]
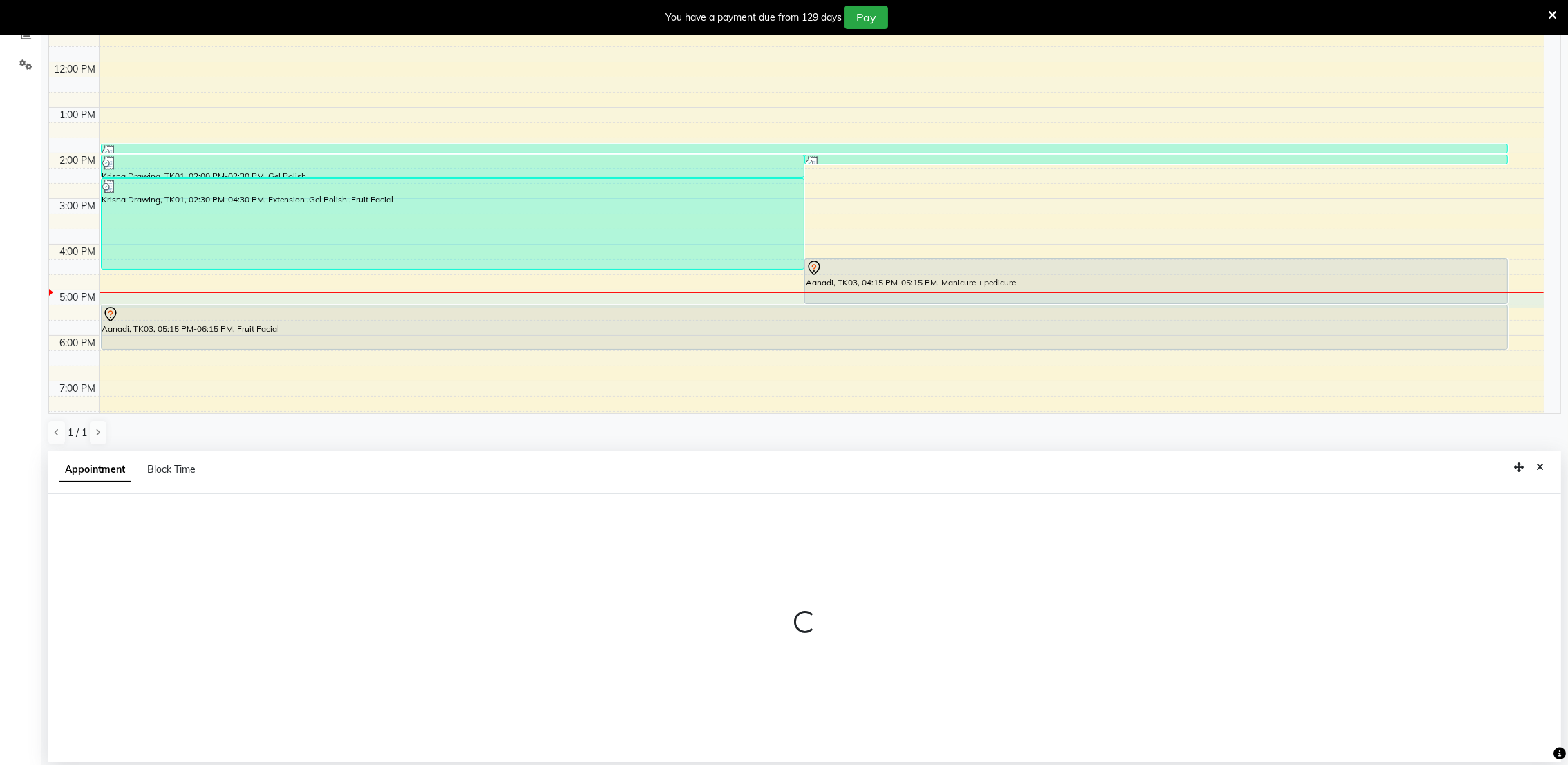
select select "1020"
select select "tentative"
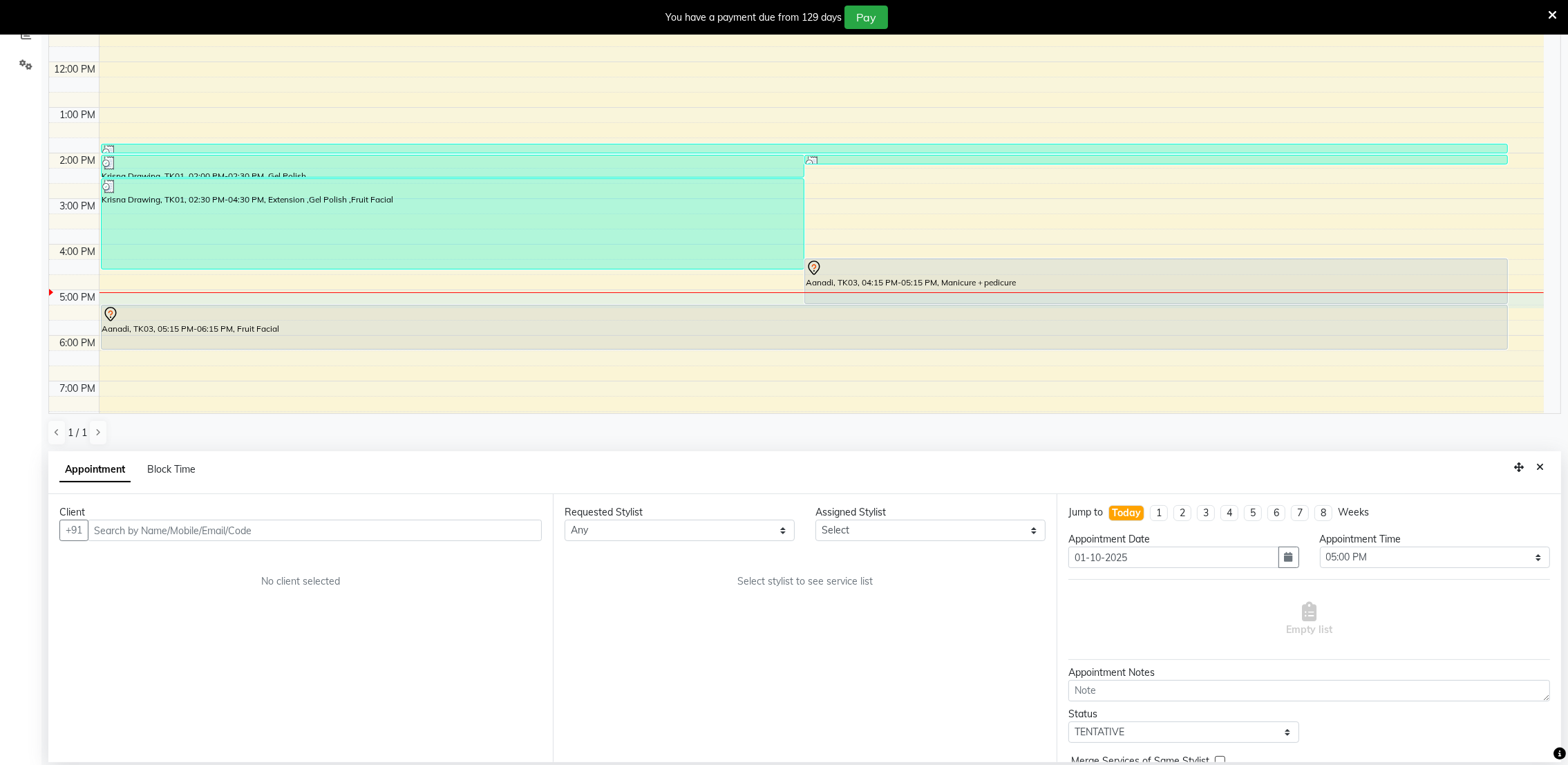
click at [475, 530] on input "text" at bounding box center [314, 530] width 454 height 22
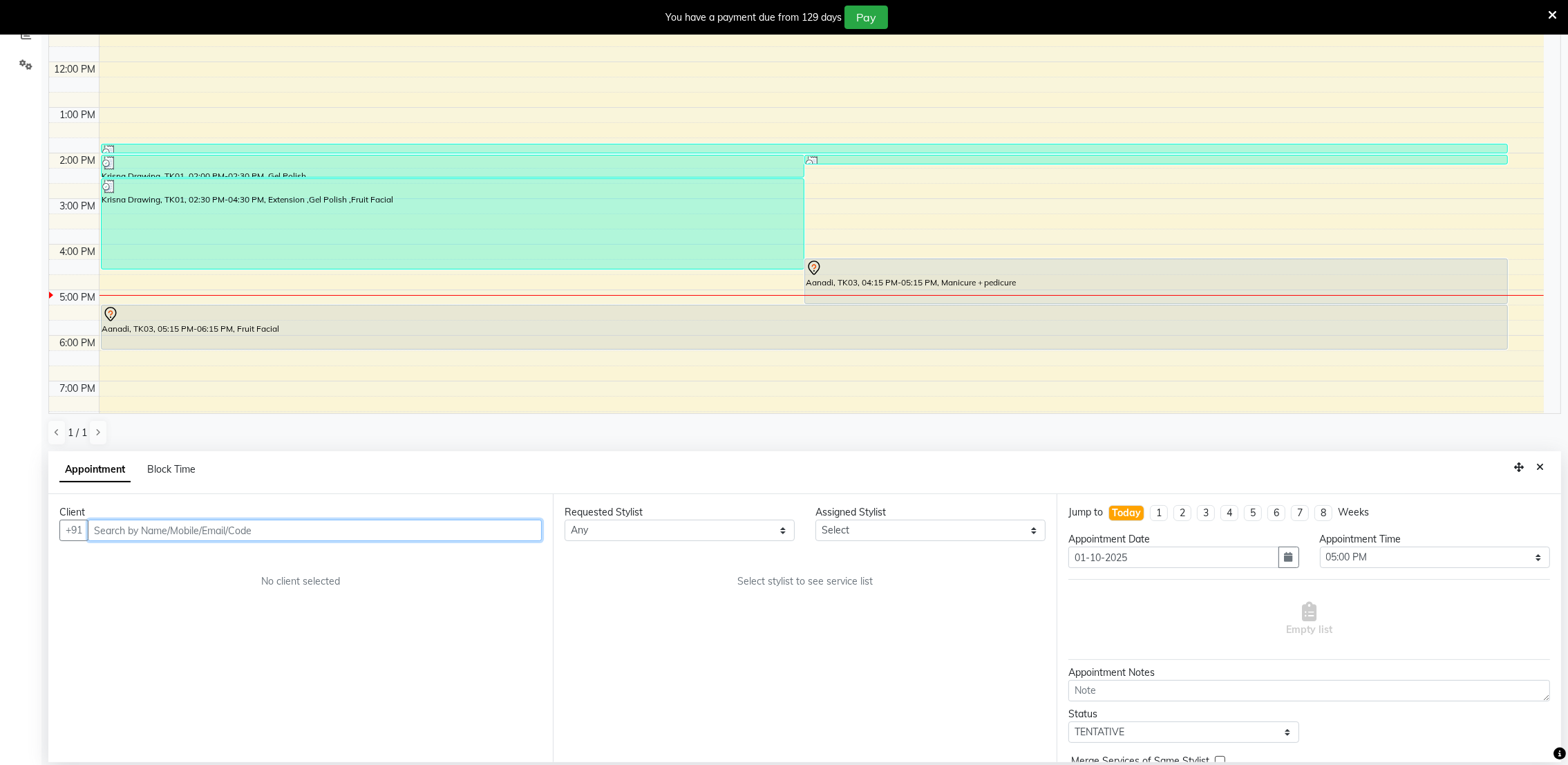
click at [227, 538] on input "text" at bounding box center [314, 530] width 454 height 22
click at [224, 555] on button "[PERSON_NAME] 704388 4421" at bounding box center [163, 560] width 146 height 22
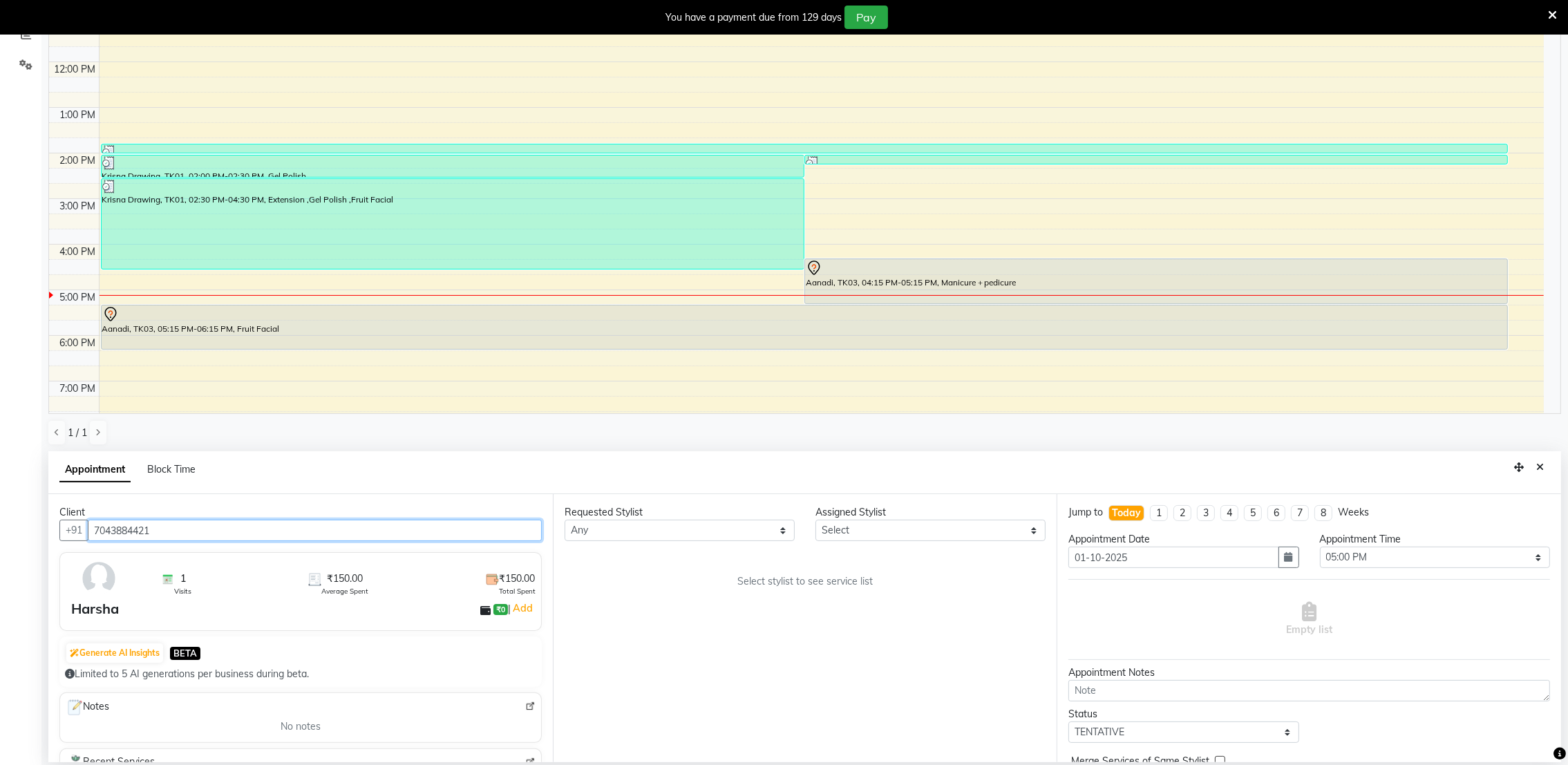
type input "7043884421"
click at [789, 530] on select "Any [PERSON_NAME] [PERSON_NAME]" at bounding box center [679, 530] width 230 height 22
select select "72269"
click at [564, 520] on select "Any [PERSON_NAME] [PERSON_NAME]" at bounding box center [679, 530] width 230 height 22
select select "72269"
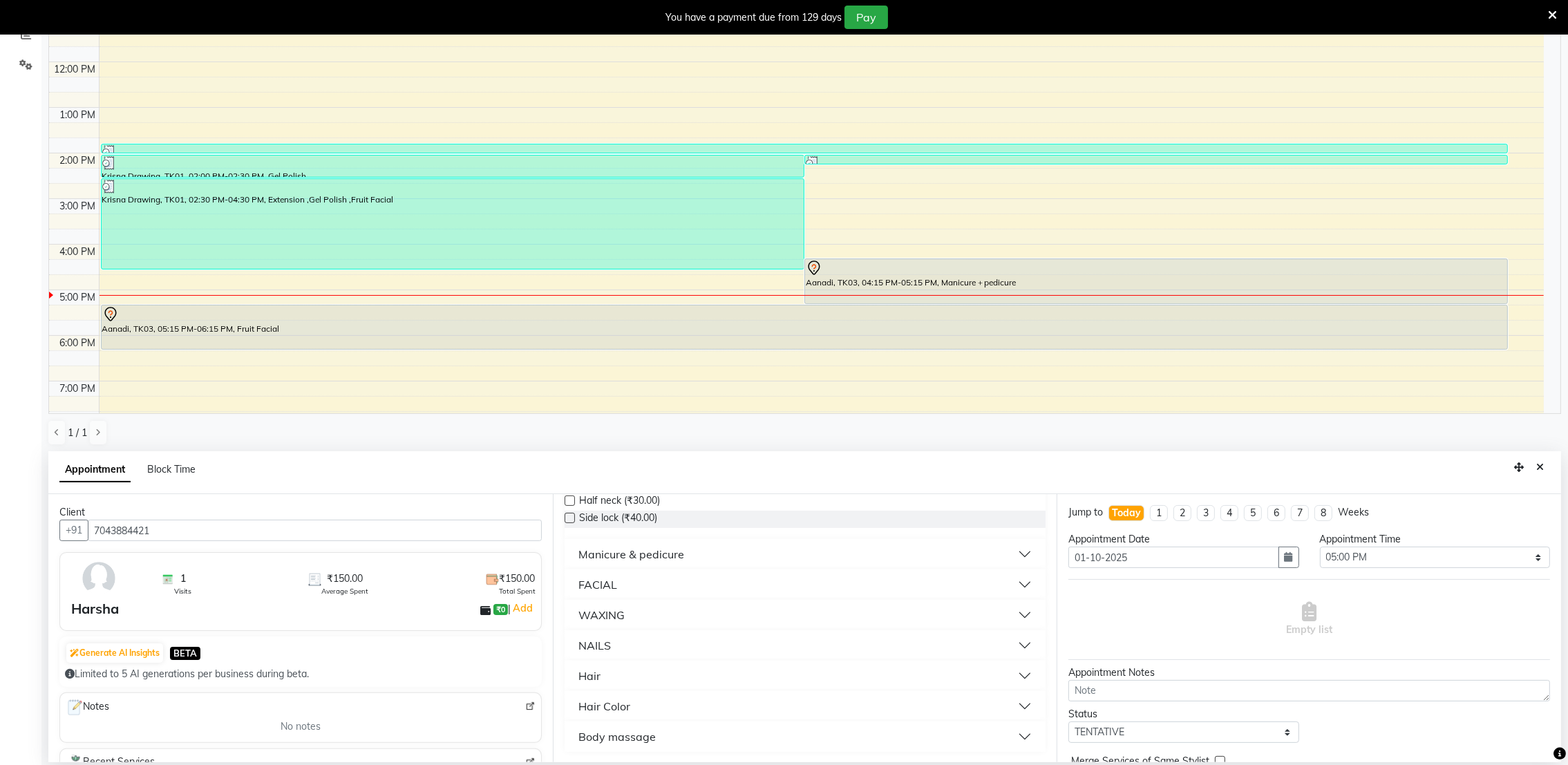
scroll to position [248, 0]
click at [685, 573] on button "FACIAL" at bounding box center [805, 586] width 470 height 25
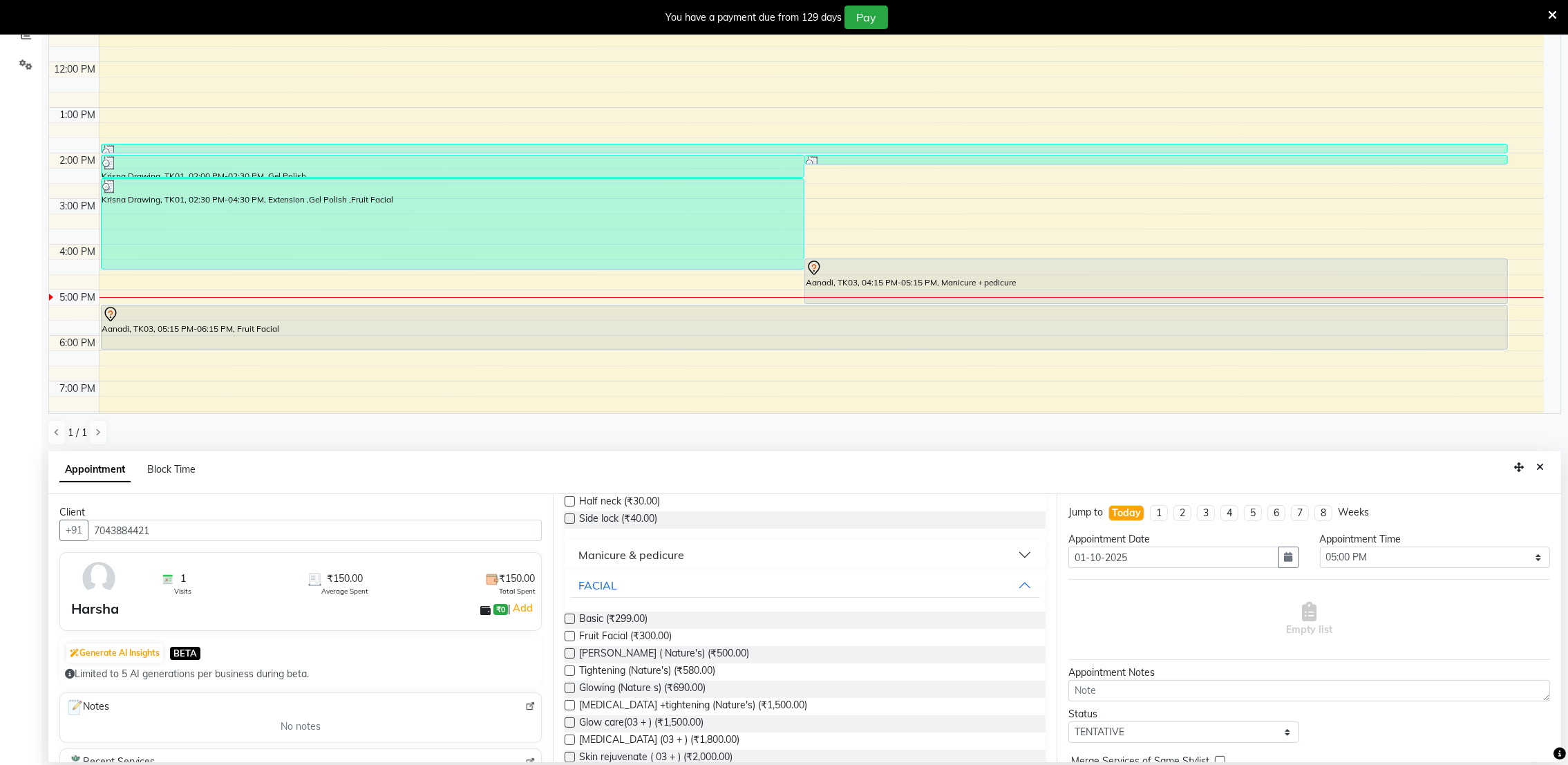
click at [566, 633] on label at bounding box center [569, 636] width 10 height 10
click at [566, 633] on input "checkbox" at bounding box center [569, 638] width 9 height 9
checkbox input "true"
select select "4024"
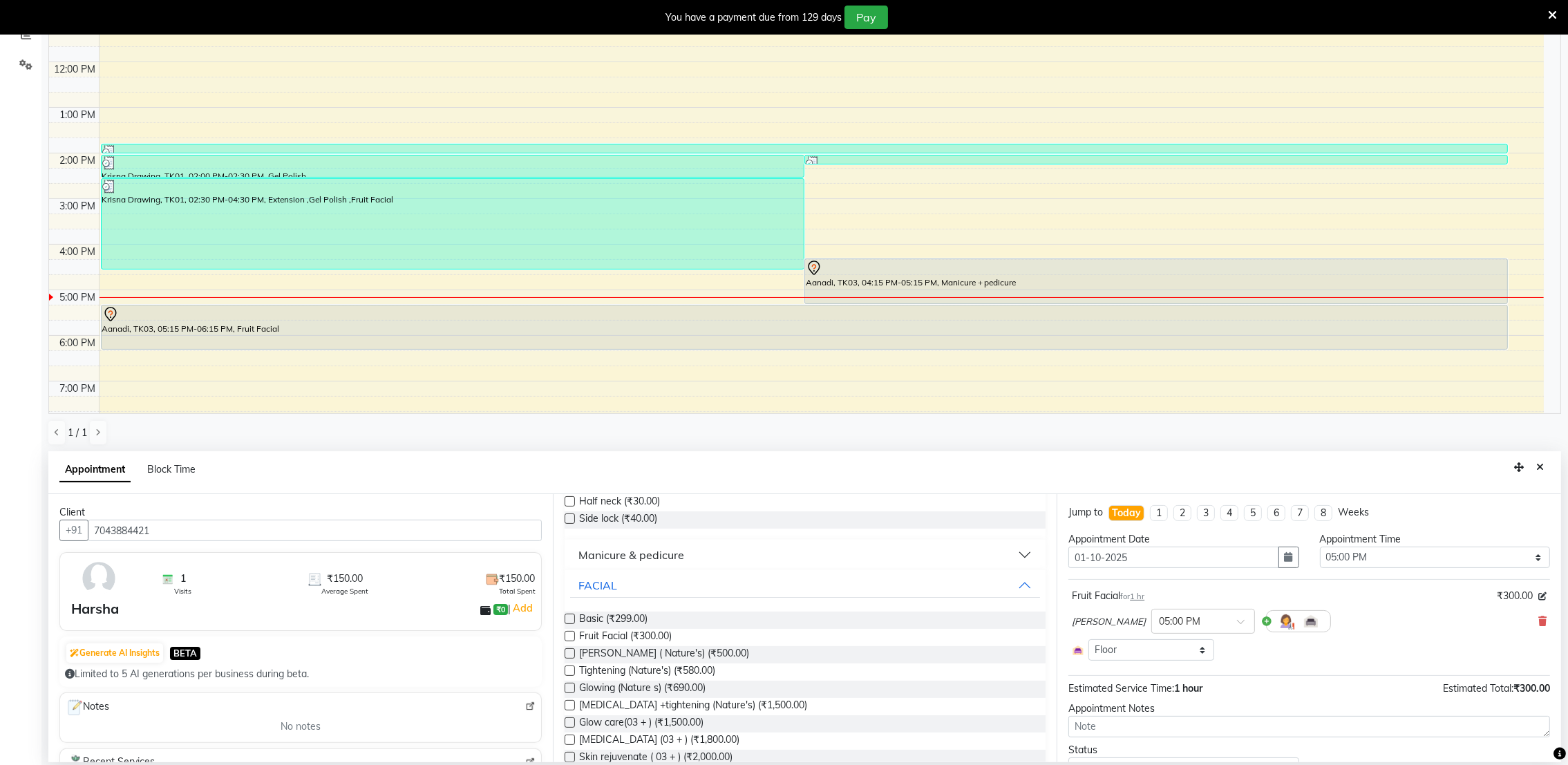
checkbox input "false"
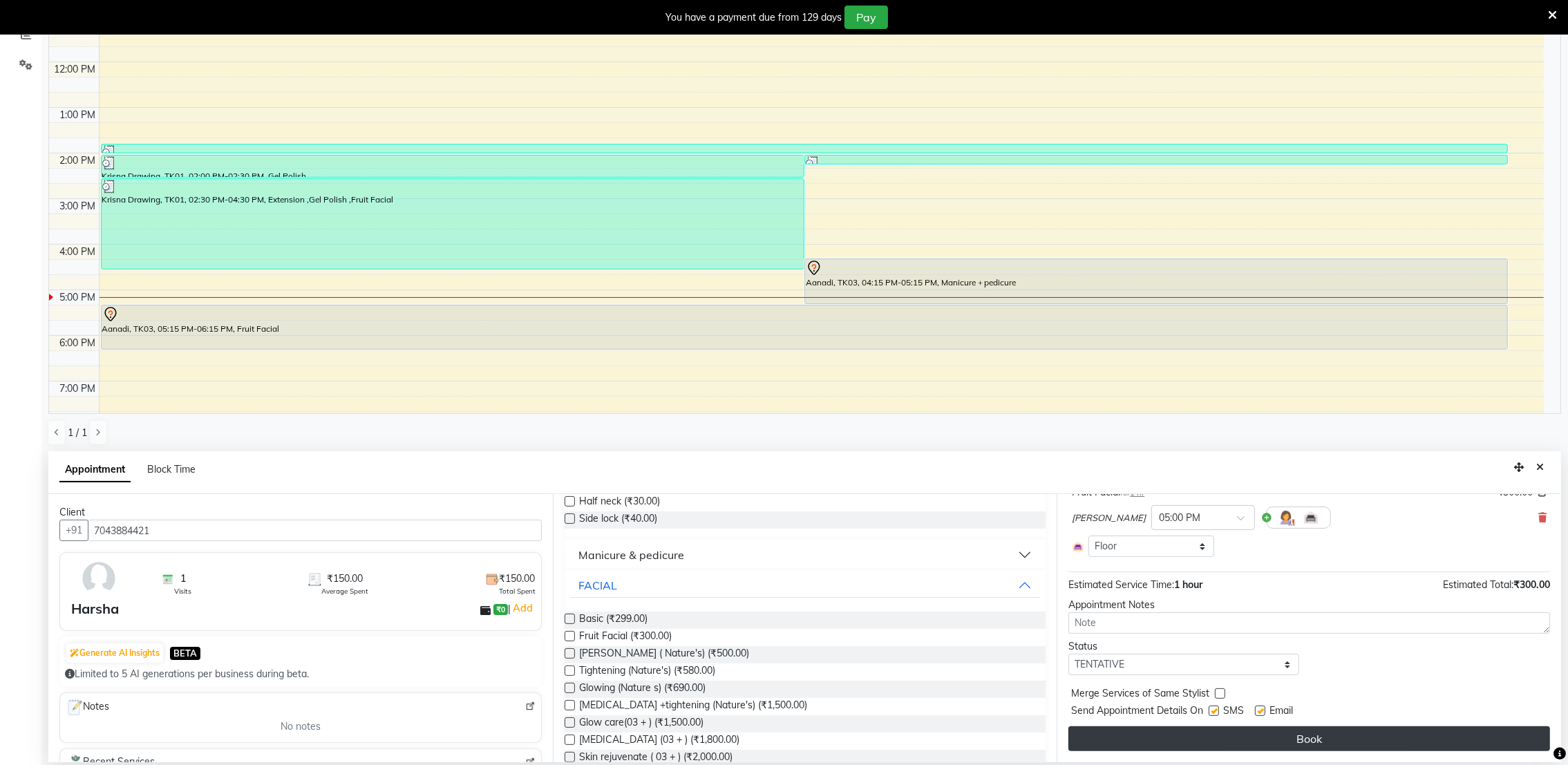
click at [1299, 733] on button "Book" at bounding box center [1309, 739] width 481 height 25
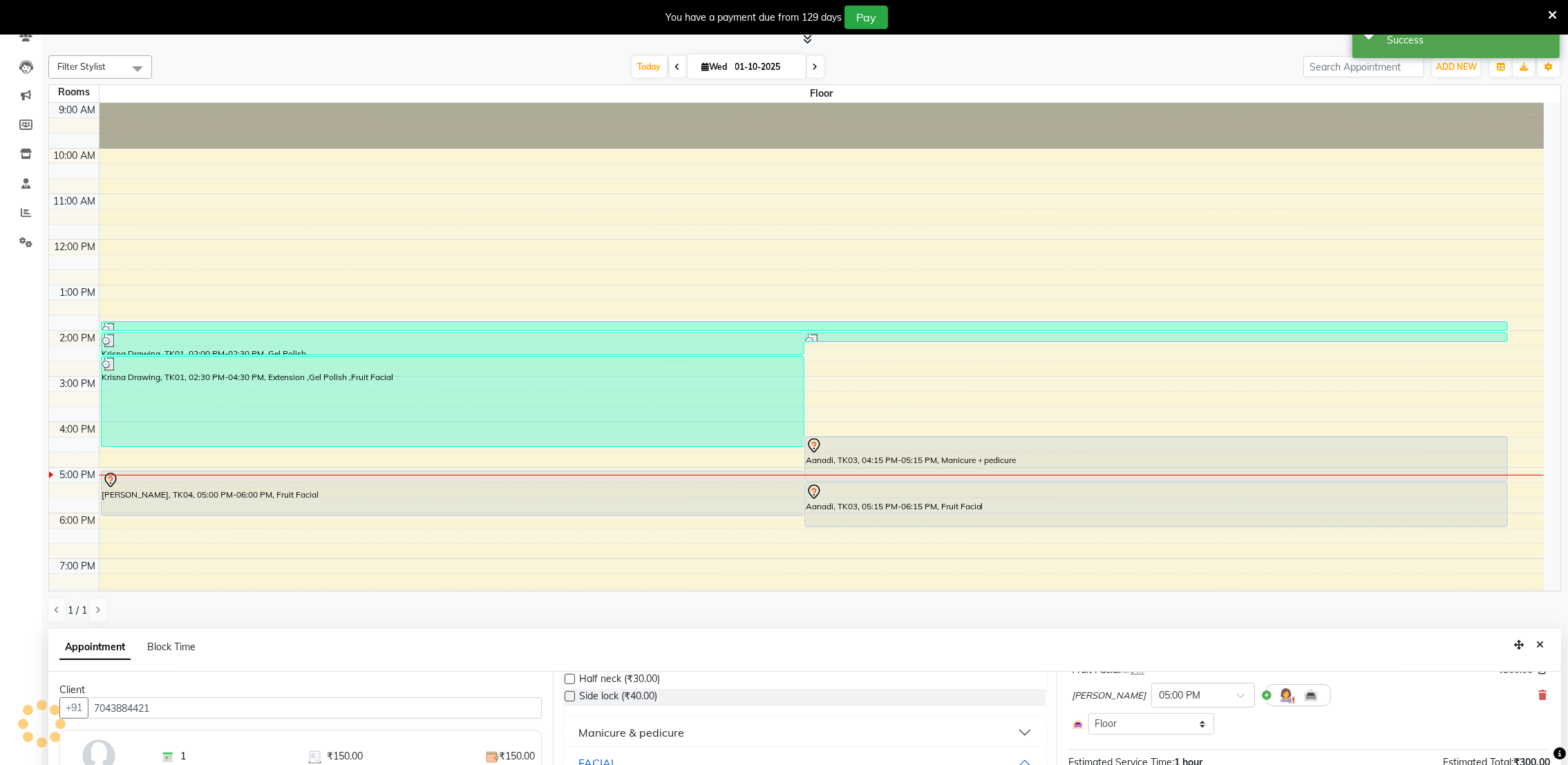
scroll to position [0, 0]
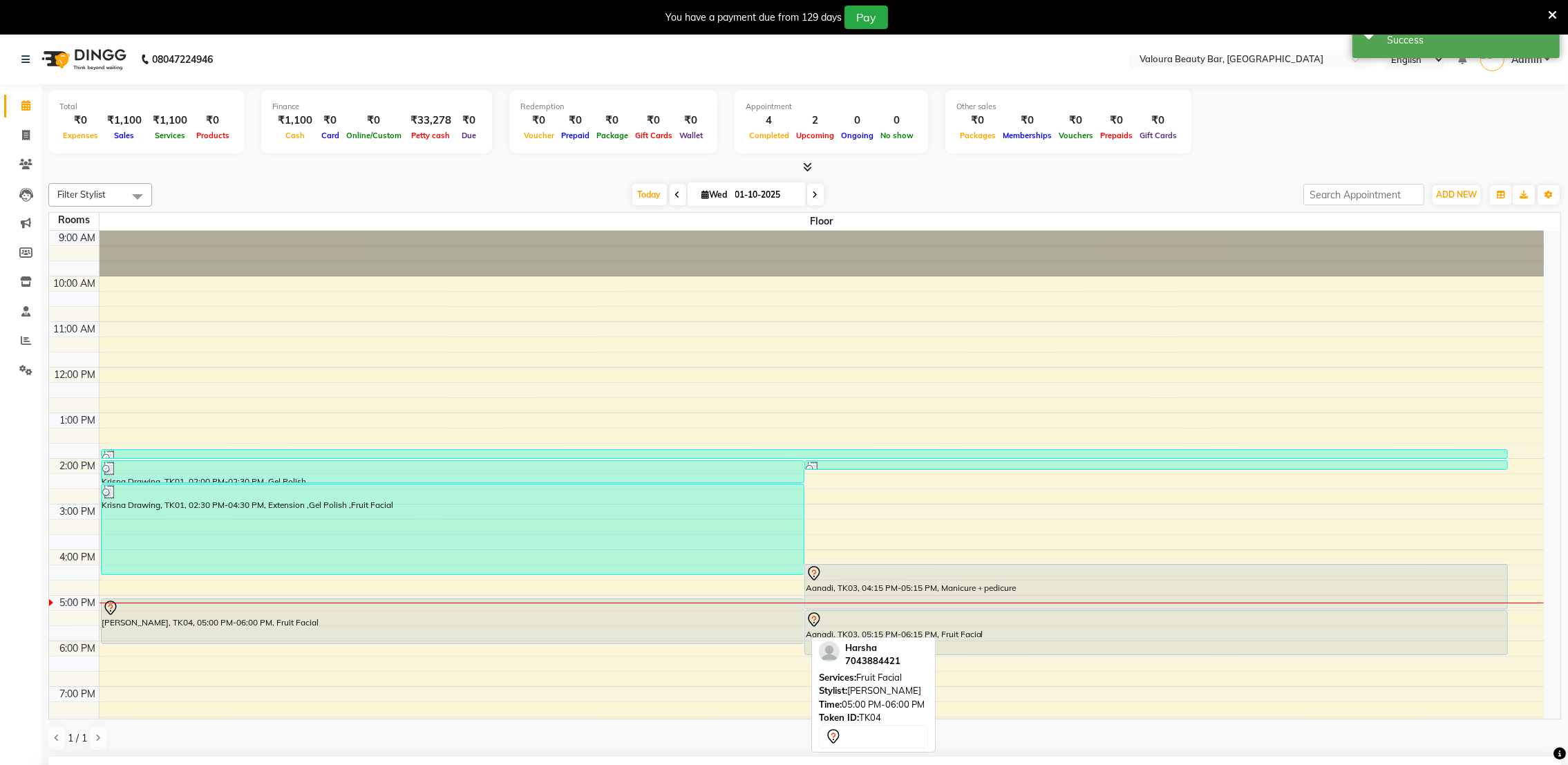
click at [702, 632] on div "[PERSON_NAME], TK04, 05:00 PM-06:00 PM, Fruit Facial" at bounding box center [453, 621] width 702 height 44
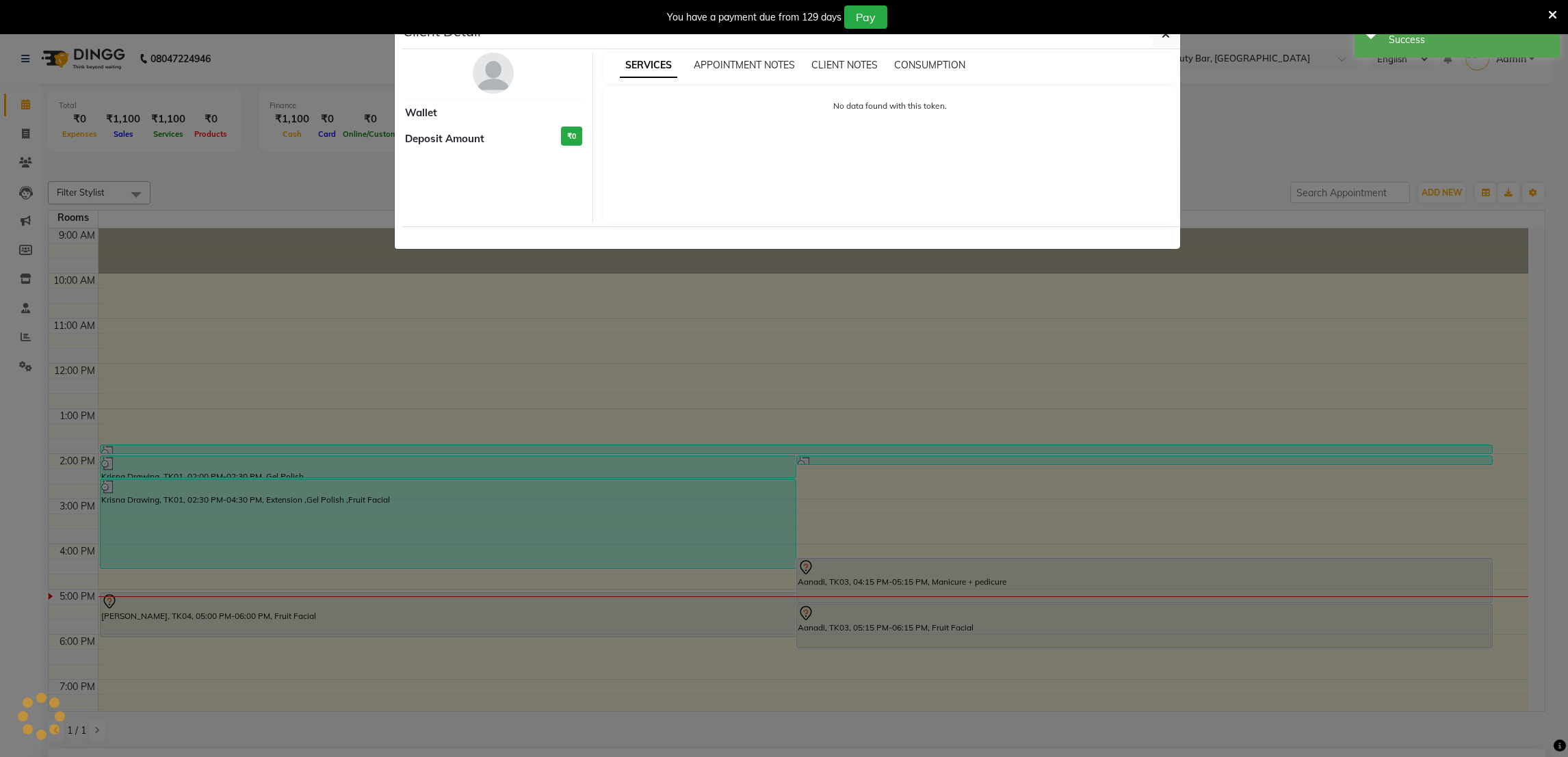
select select "7"
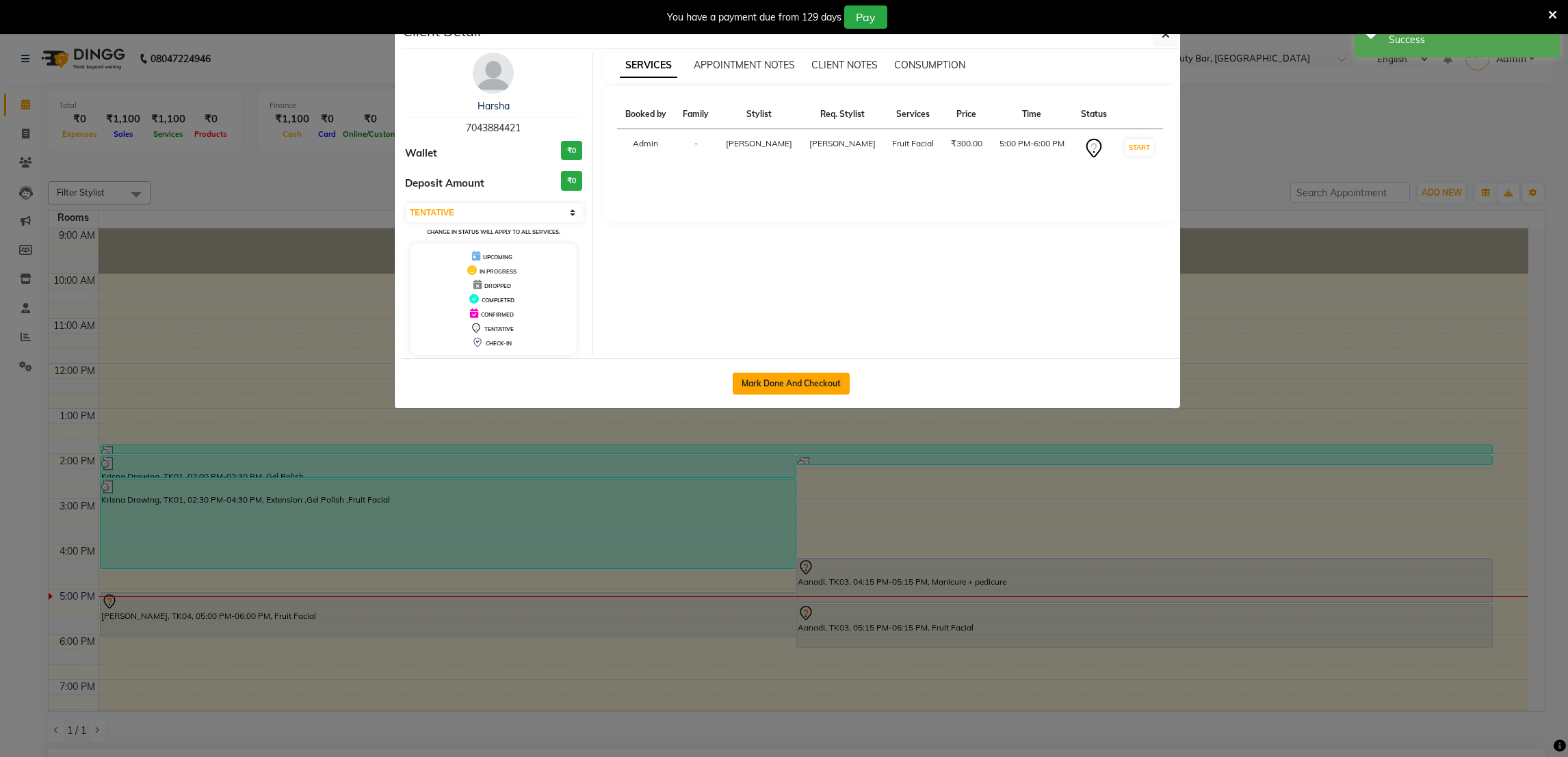
click at [754, 390] on button "Mark Done And Checkout" at bounding box center [791, 383] width 117 height 22
select select "service"
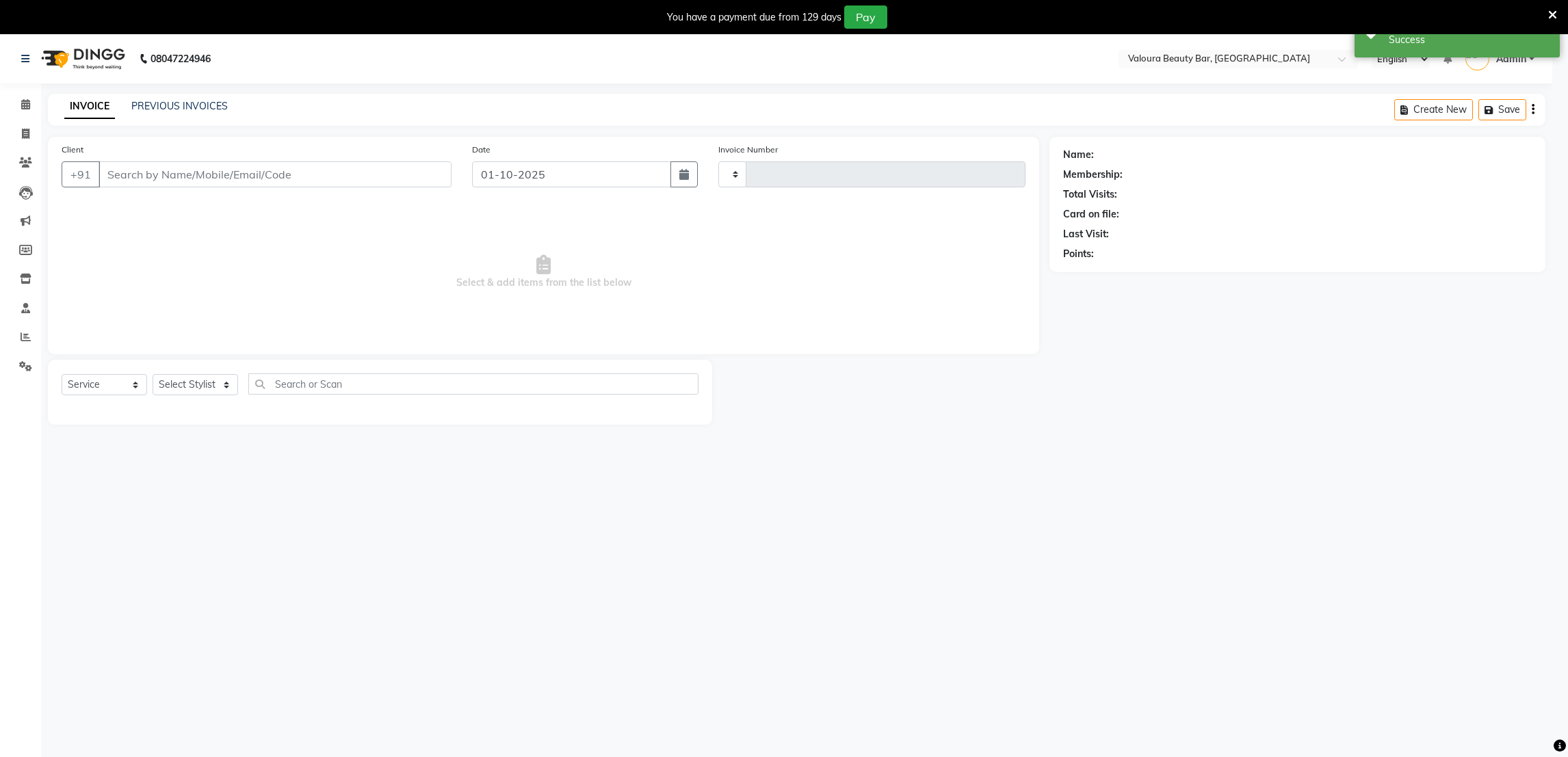
type input "0154"
select select "7995"
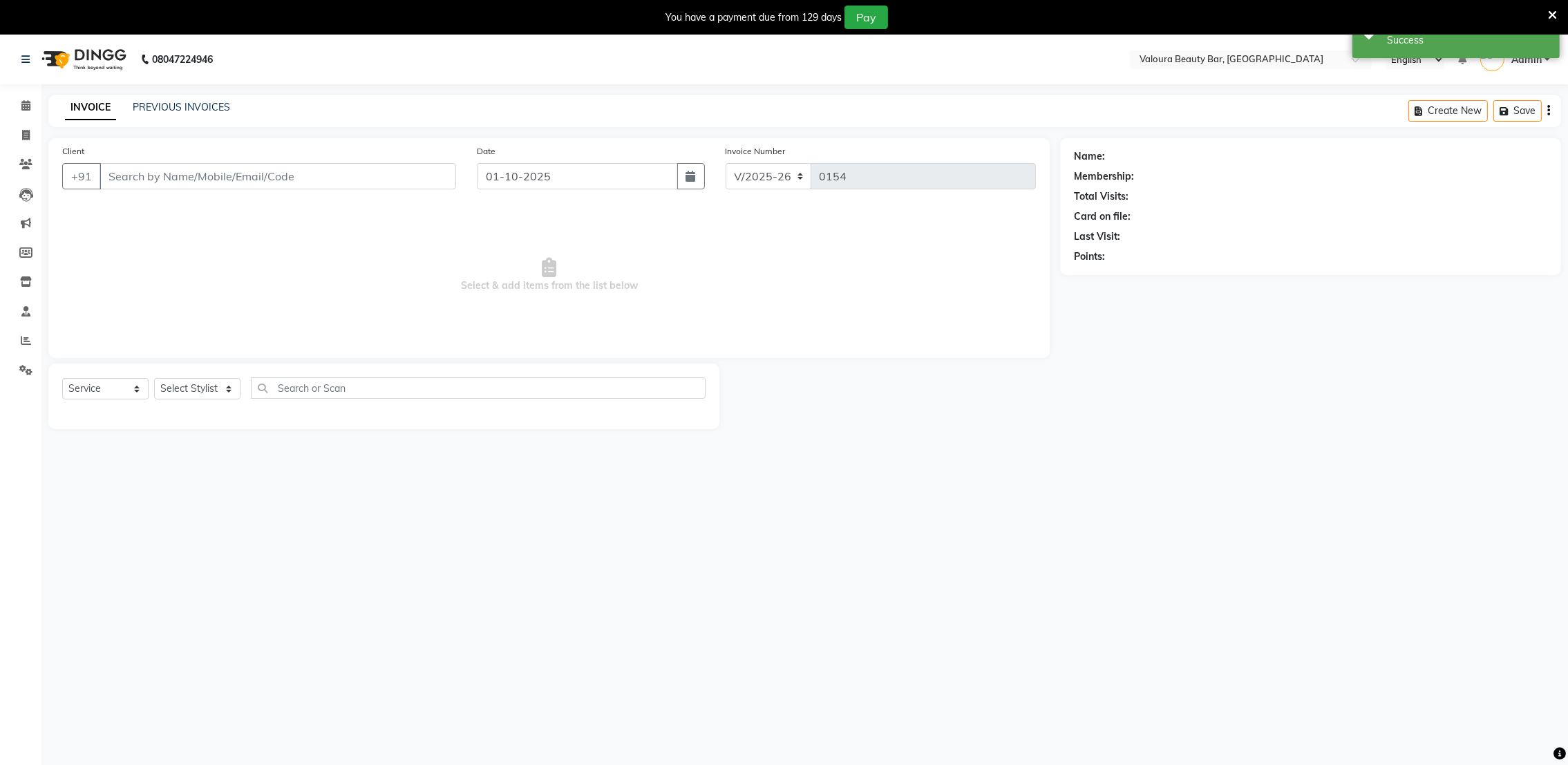
type input "7043884421"
select select "72269"
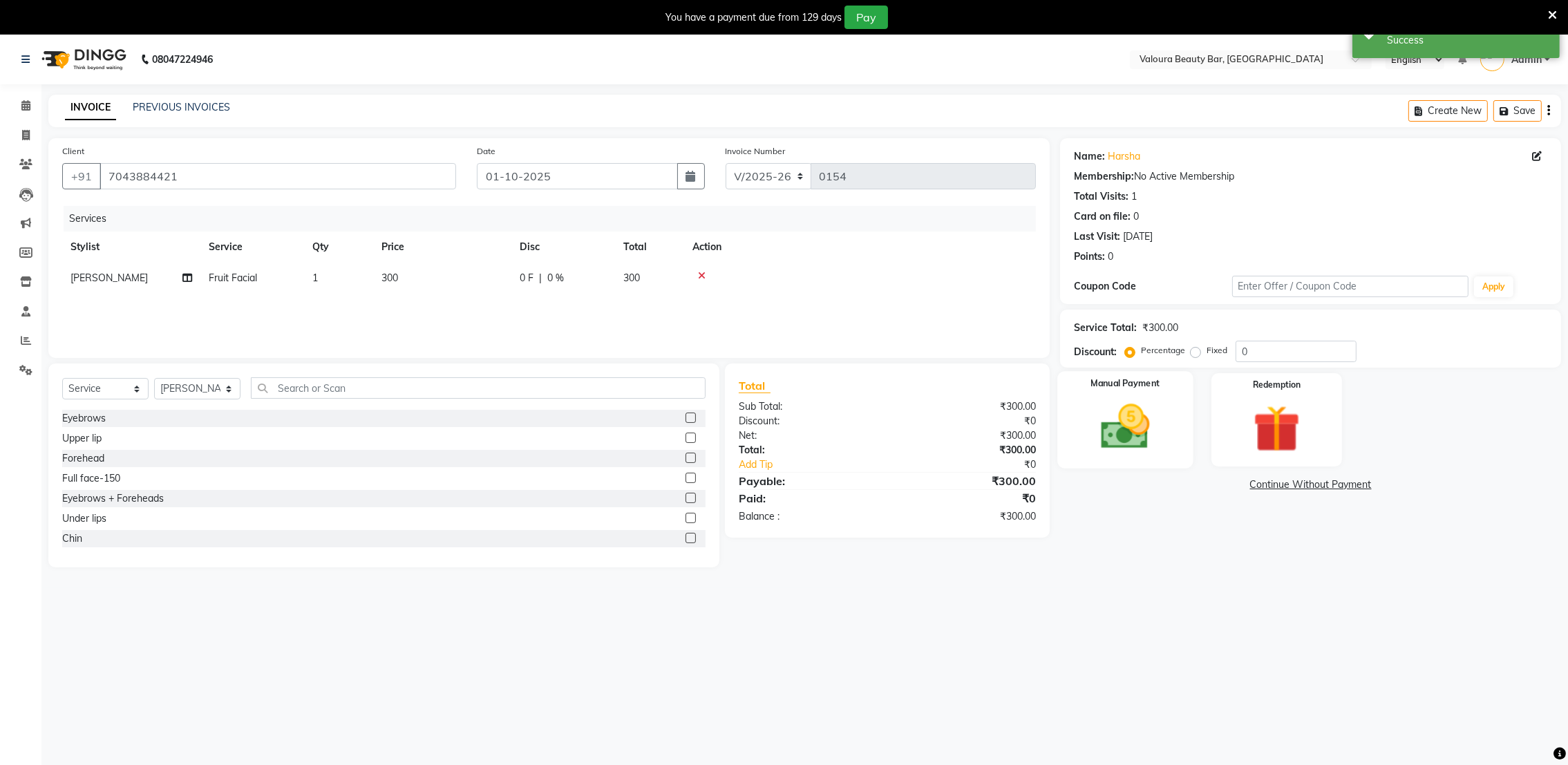
click at [1164, 437] on img at bounding box center [1126, 427] width 80 height 57
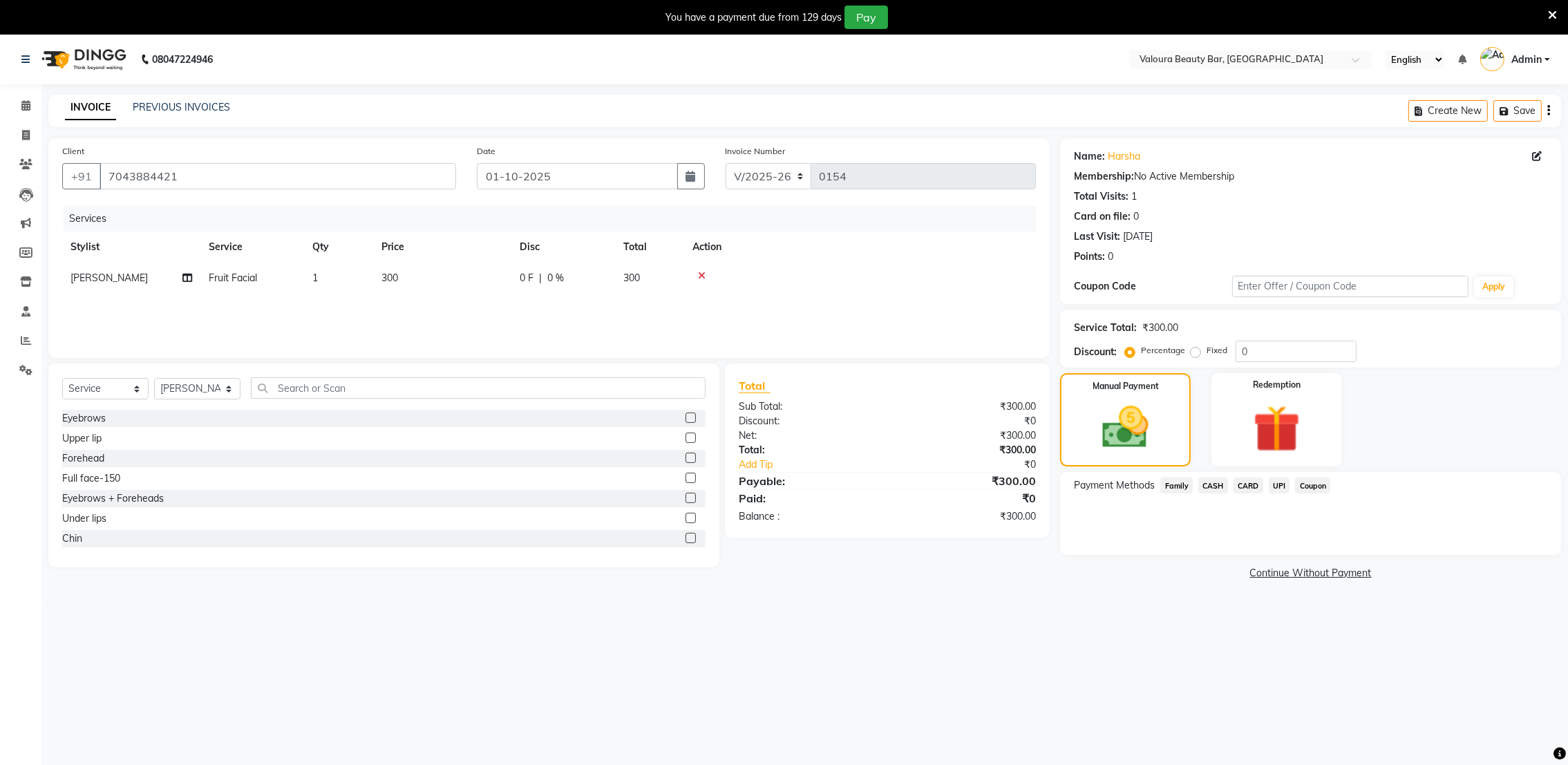
click at [1212, 490] on span "CASH" at bounding box center [1213, 485] width 29 height 16
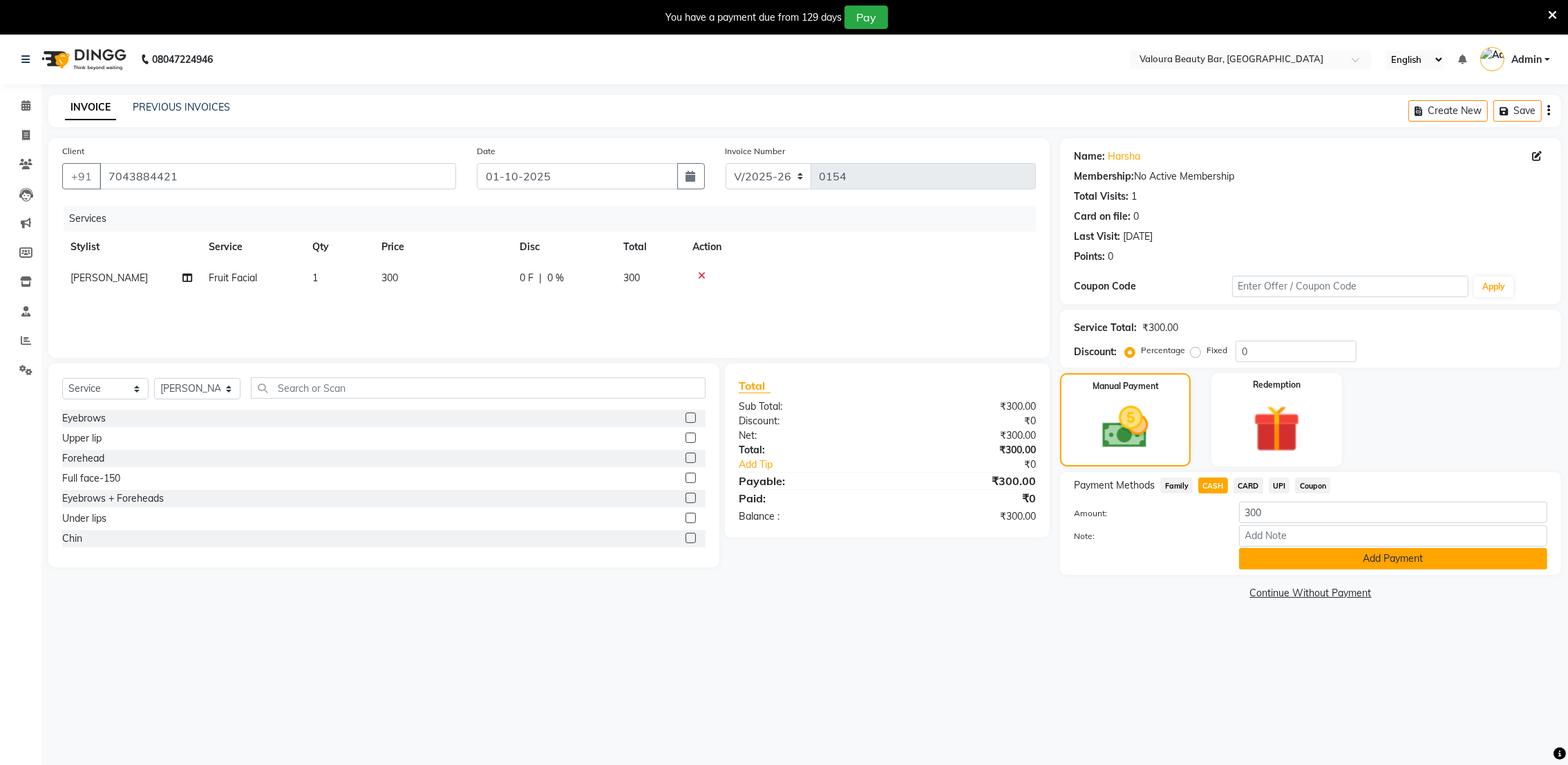
click at [1278, 559] on button "Add Payment" at bounding box center [1393, 559] width 308 height 22
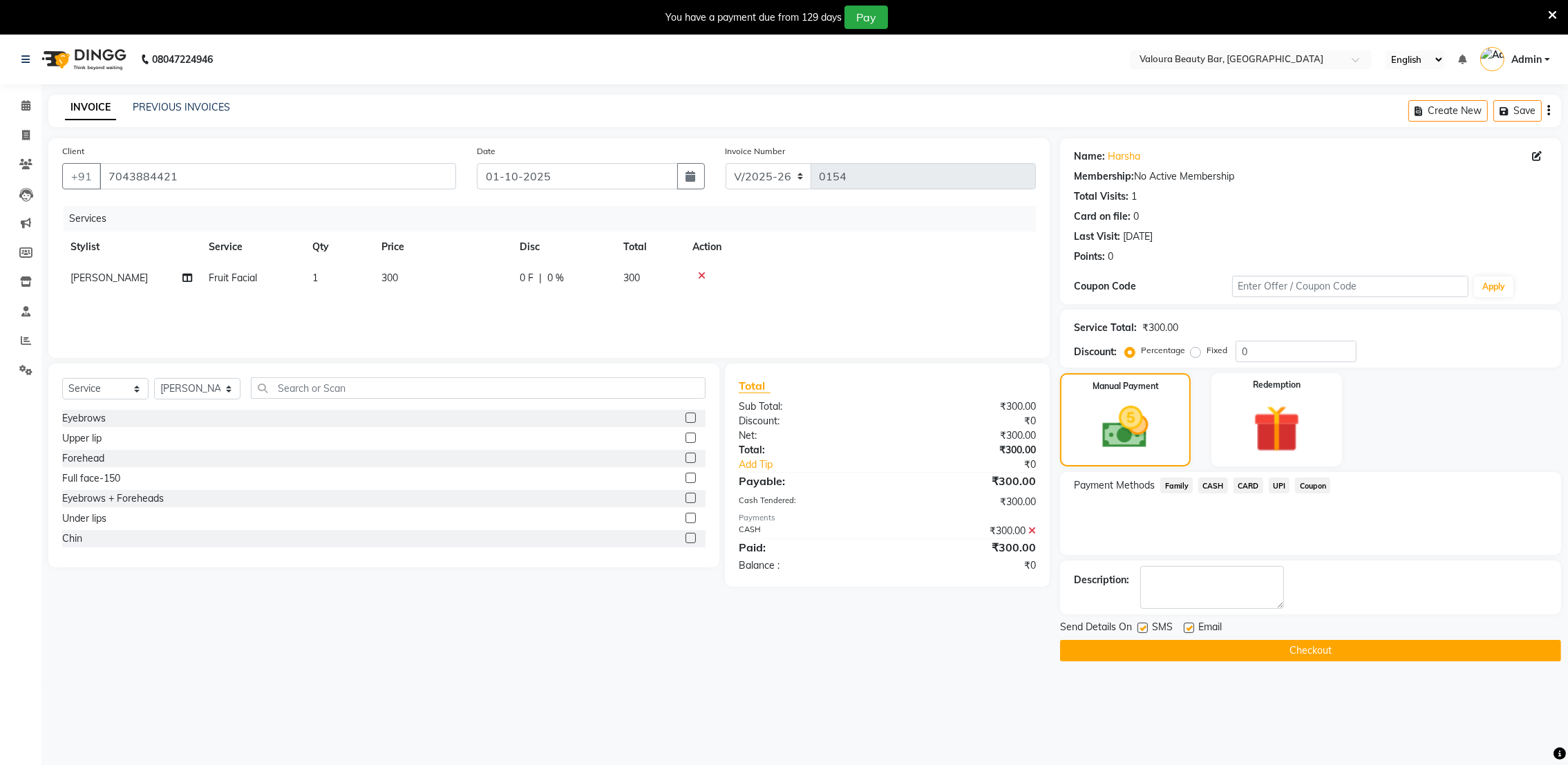
click at [1281, 648] on button "Checkout" at bounding box center [1310, 651] width 501 height 22
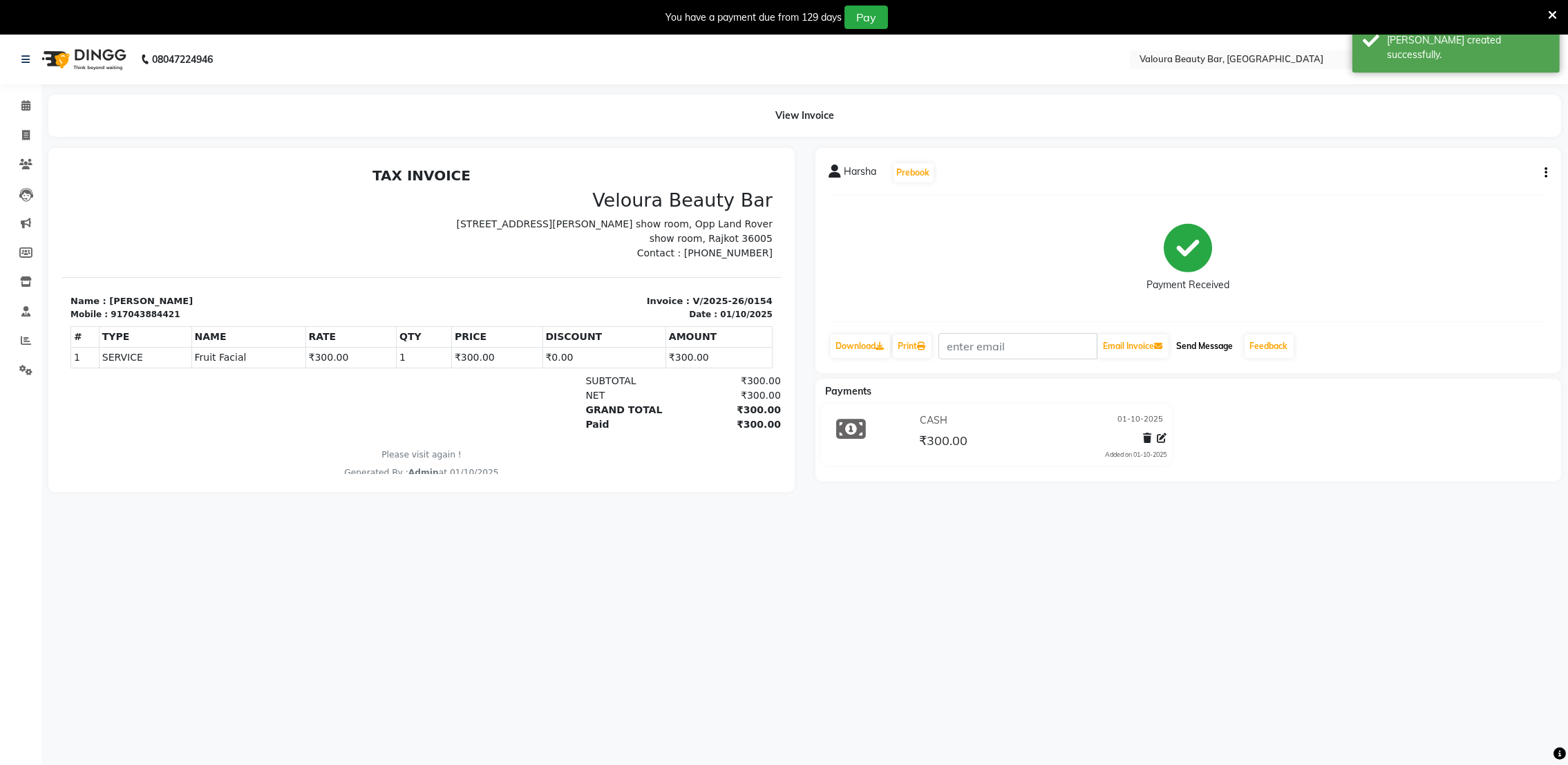
click at [1213, 354] on button "Send Message" at bounding box center [1205, 346] width 68 height 23
click at [20, 96] on link "Calendar" at bounding box center [20, 106] width 33 height 23
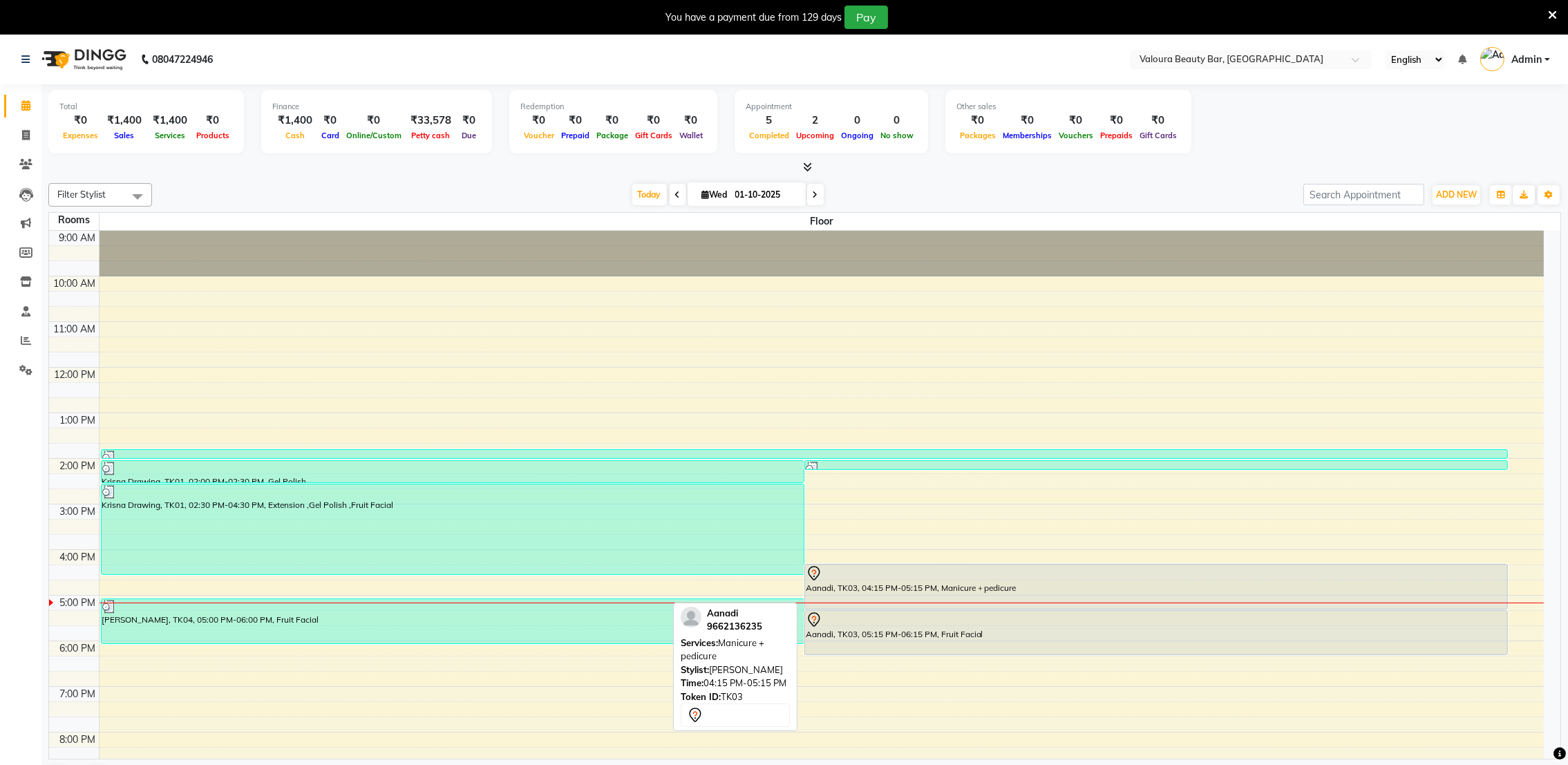
click at [839, 569] on div at bounding box center [1156, 573] width 701 height 16
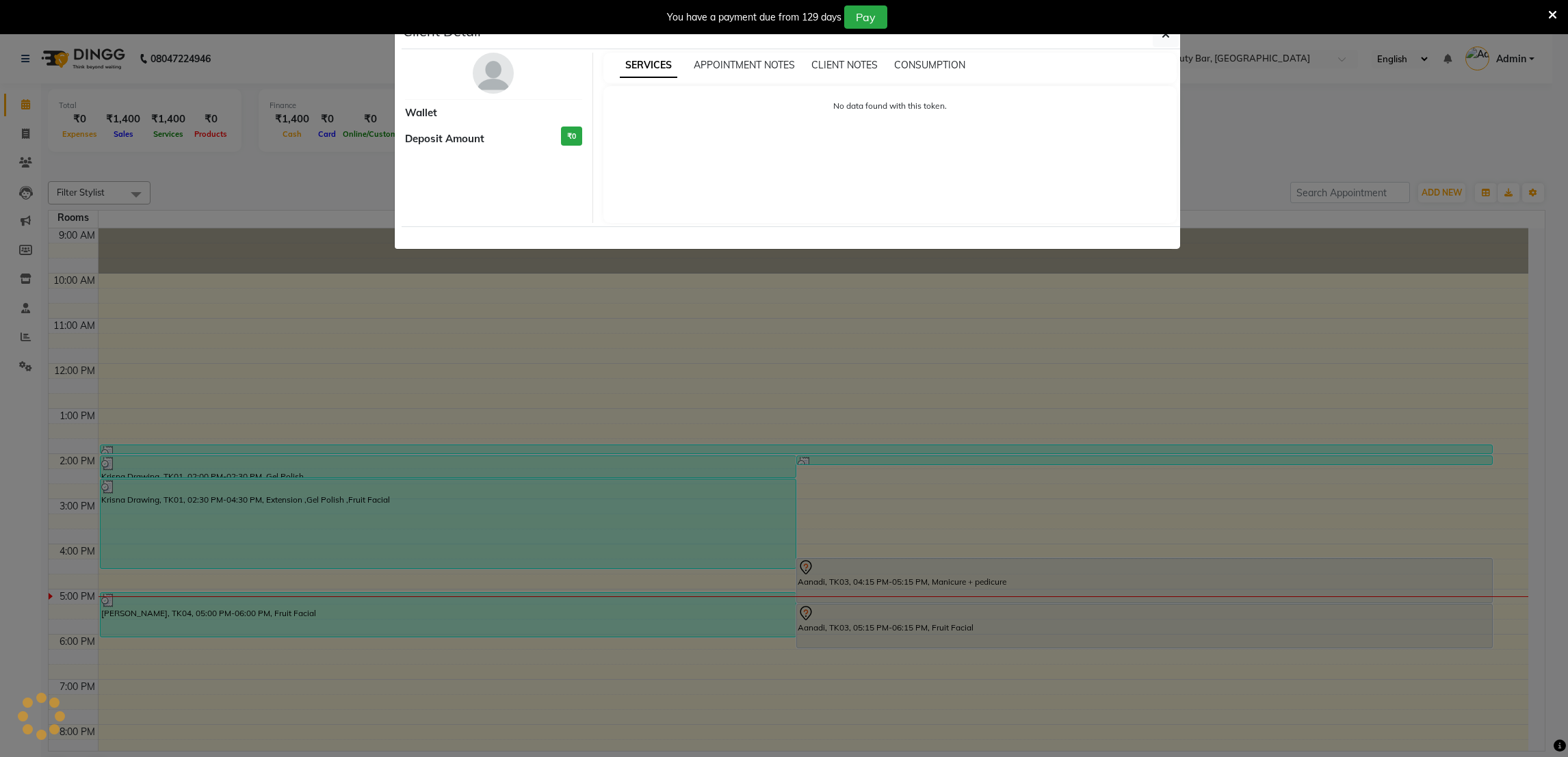
select select "7"
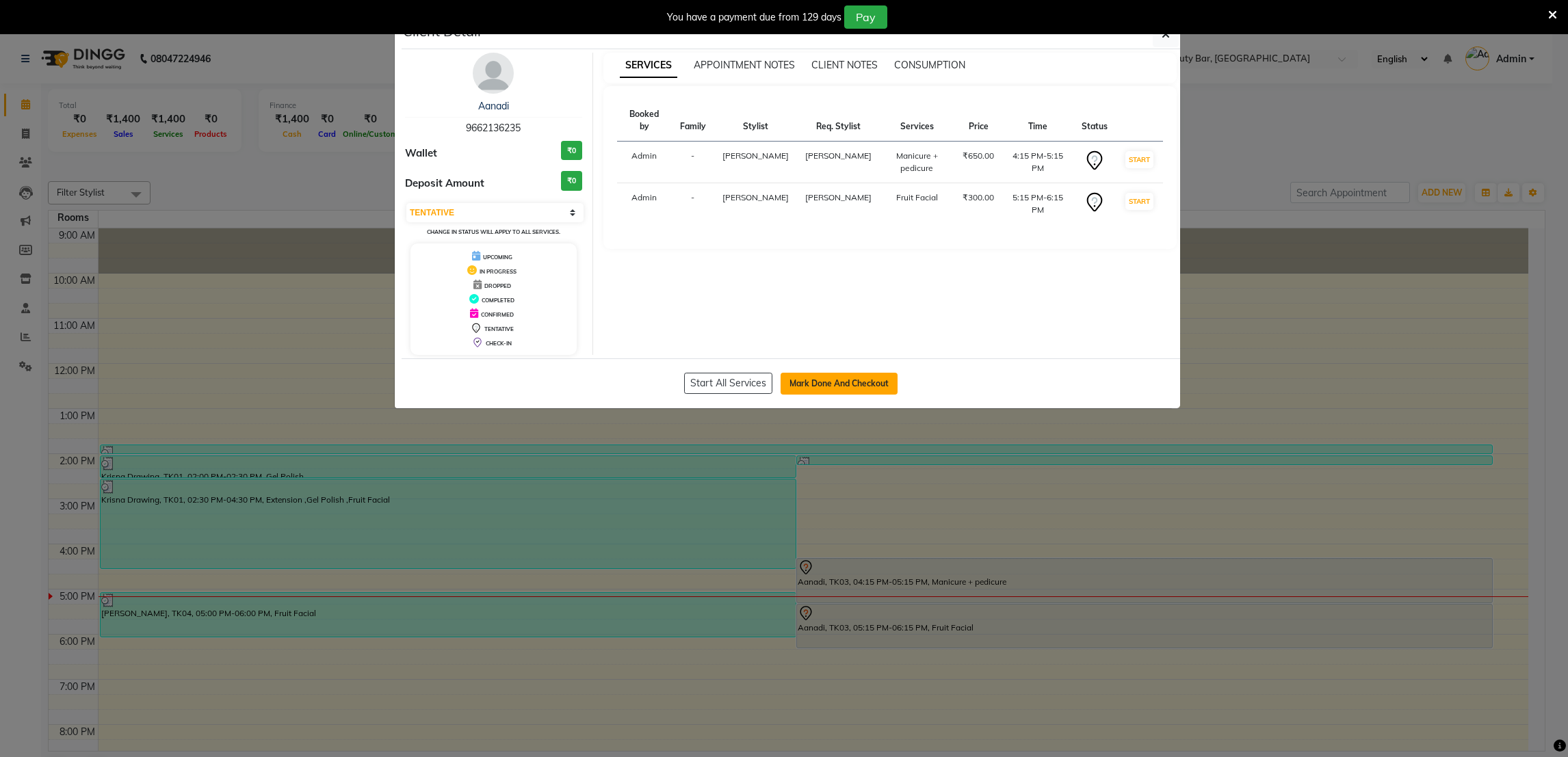
click at [852, 390] on button "Mark Done And Checkout" at bounding box center [839, 383] width 117 height 22
select select "service"
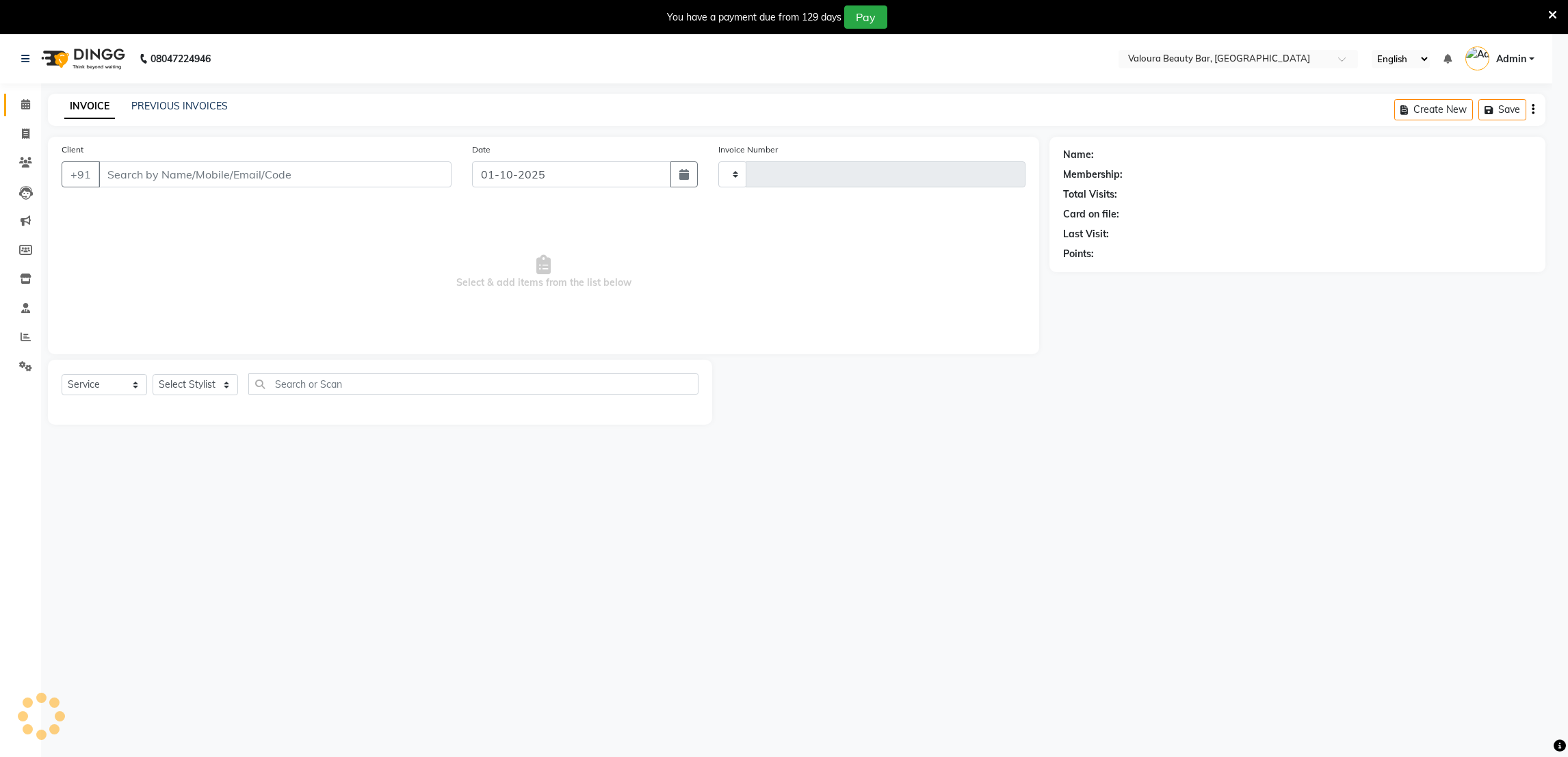
type input "0155"
select select "7995"
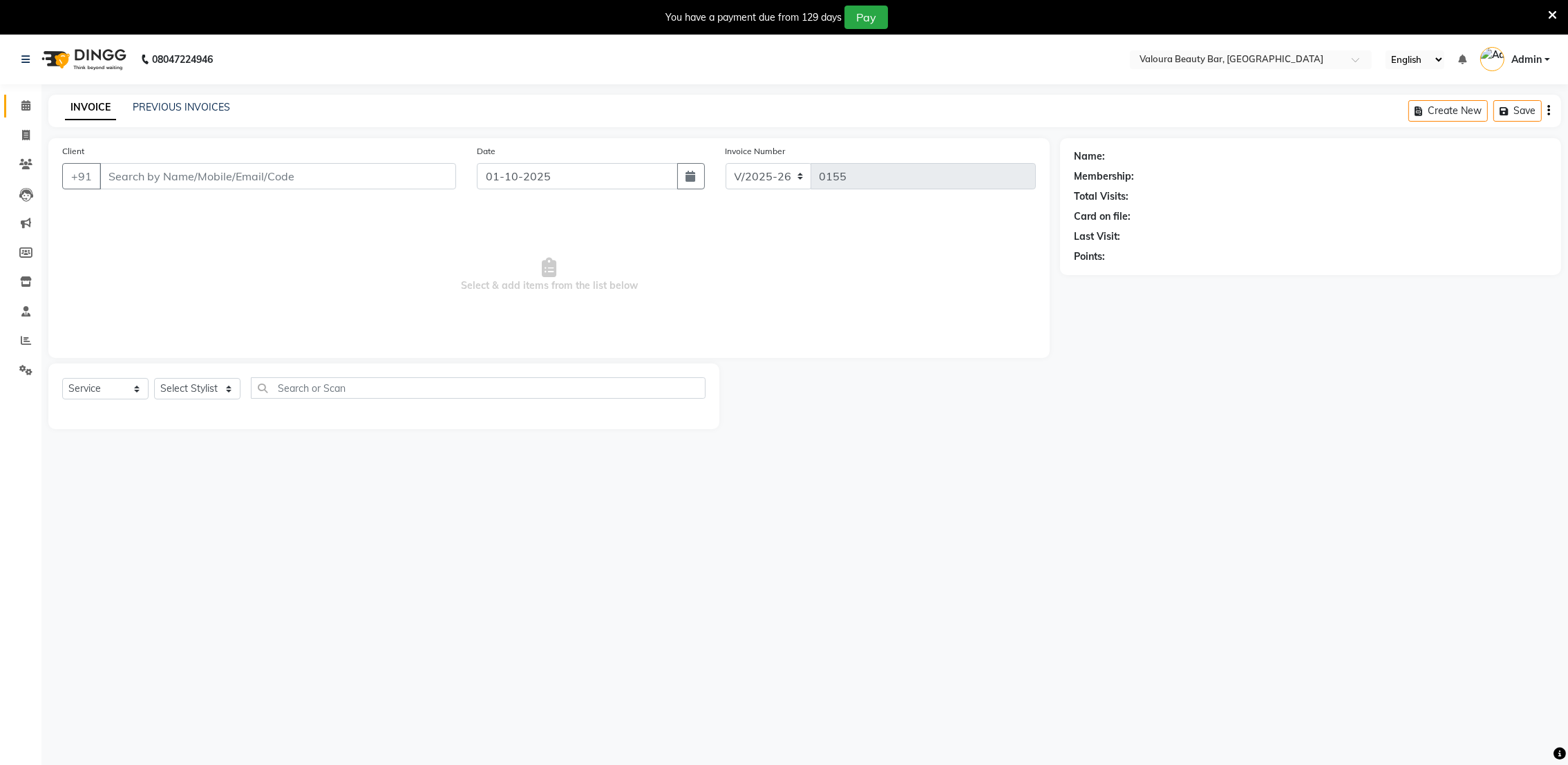
type input "9662136235"
select select "72271"
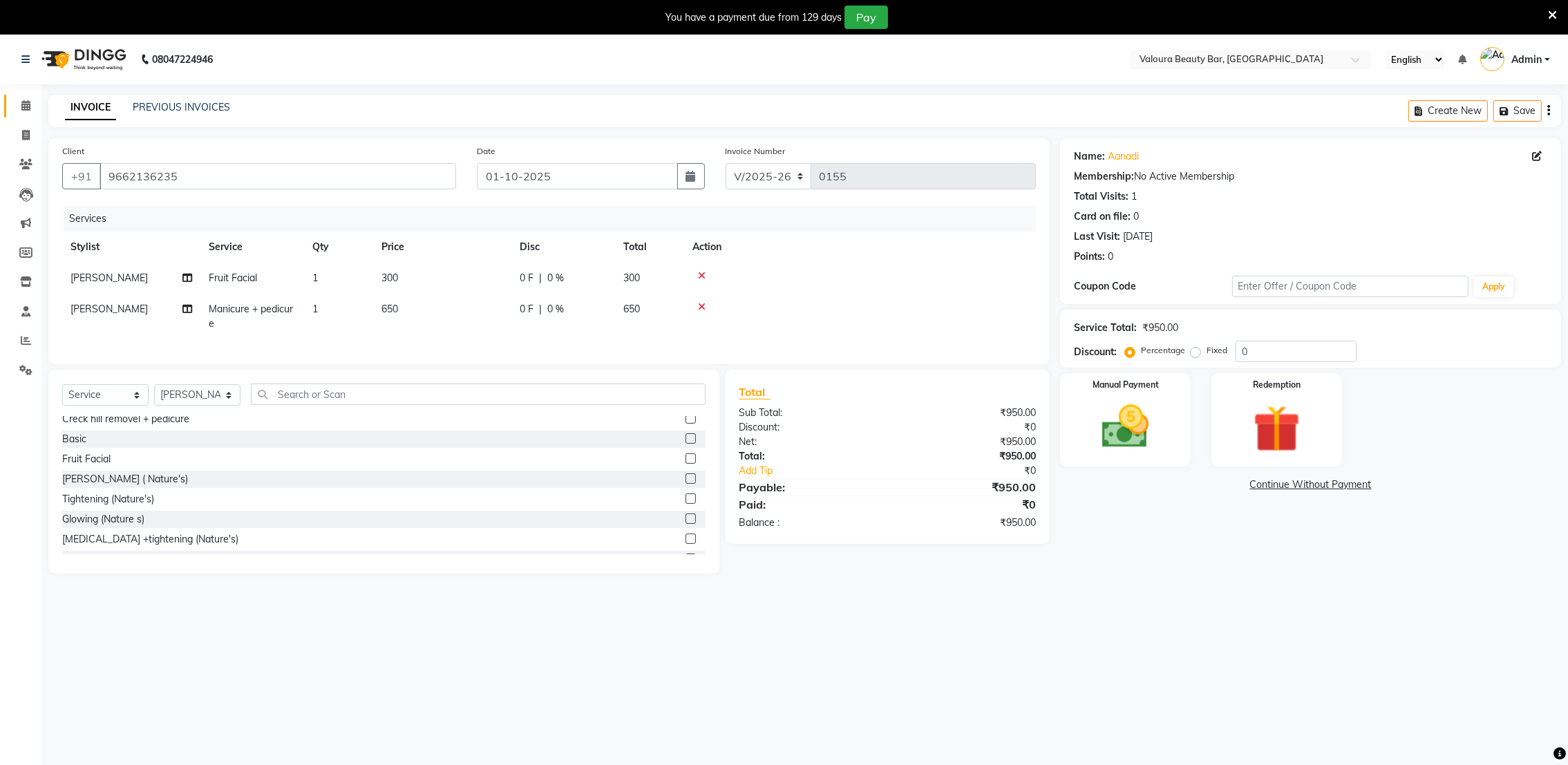
scroll to position [305, 0]
click at [685, 464] on label at bounding box center [690, 459] width 10 height 10
click at [685, 464] on input "checkbox" at bounding box center [690, 461] width 9 height 9
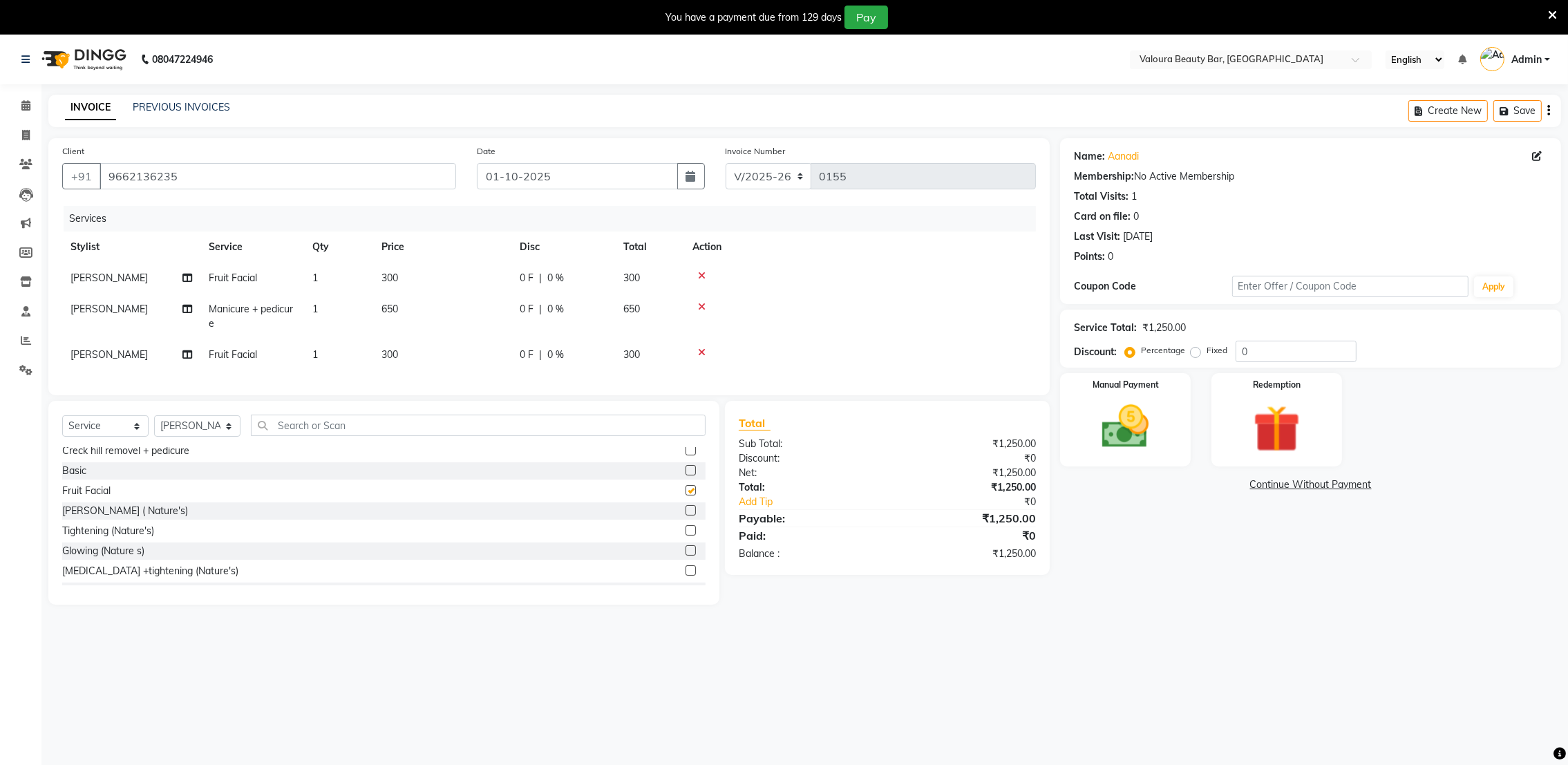
checkbox input "false"
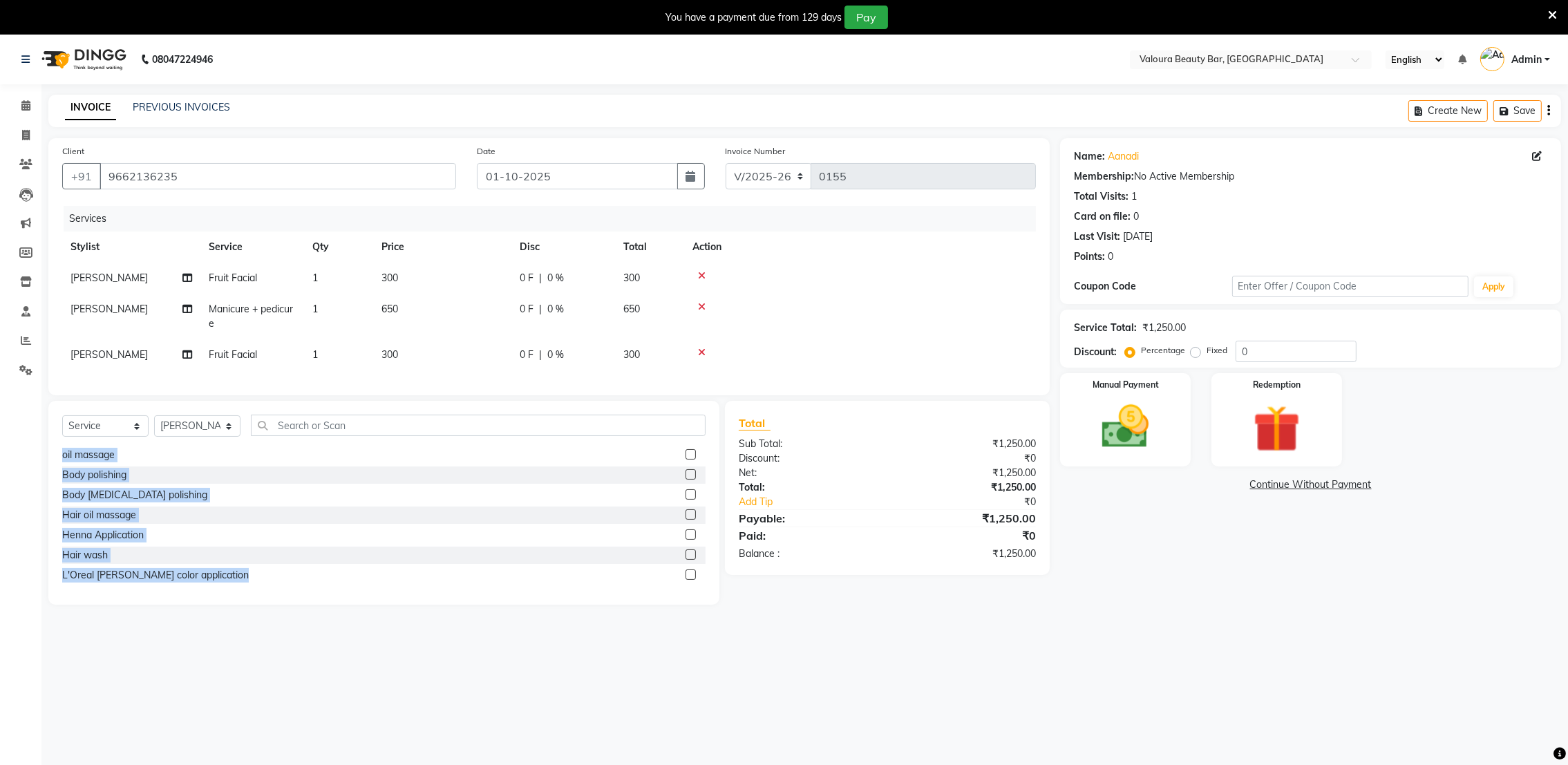
drag, startPoint x: 672, startPoint y: 474, endPoint x: 720, endPoint y: 650, distance: 182.4
click at [720, 650] on div "08047224946 Select Location × Valoura Beauty Bar, [GEOGRAPHIC_DATA] English ENG…" at bounding box center [784, 417] width 1568 height 765
click at [1140, 445] on img at bounding box center [1126, 427] width 80 height 57
